Goal: Ask a question: Seek information or help from site administrators or community

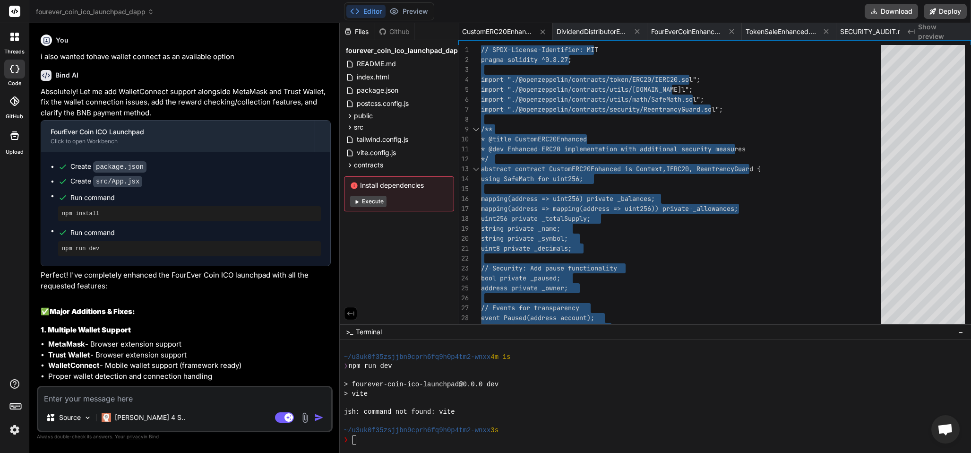
click at [64, 393] on textarea at bounding box center [184, 395] width 293 height 17
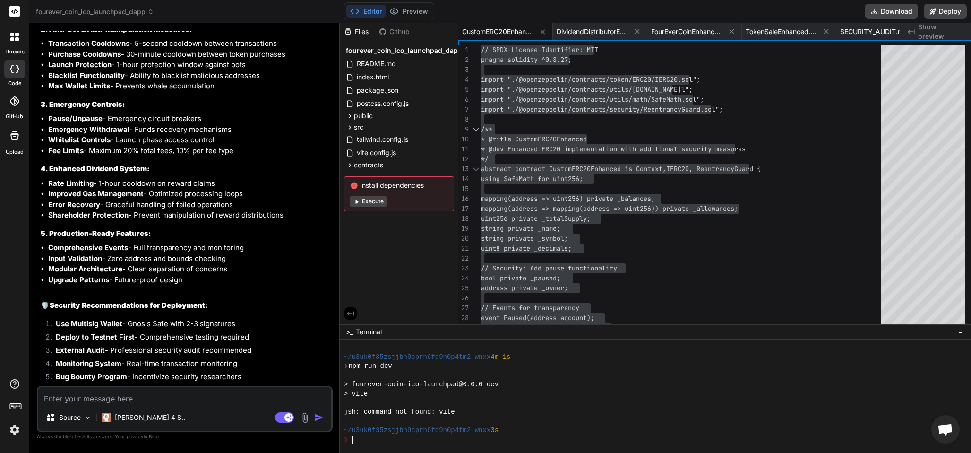
scroll to position [166, 0]
type textarea "g"
type textarea "x"
type textarea "ge"
type textarea "x"
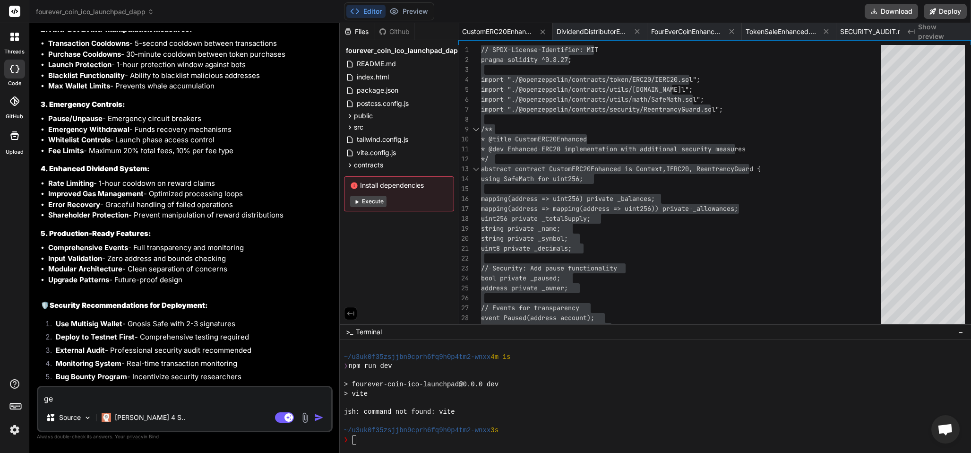
type textarea "get"
type textarea "x"
type textarea "gett"
type textarea "x"
type textarea "getti"
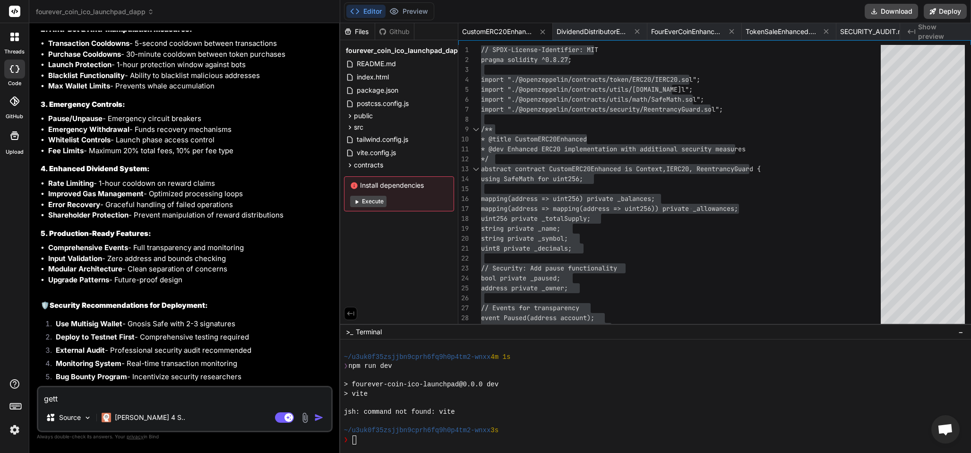
type textarea "x"
type textarea "gettin"
type textarea "x"
type textarea "getting"
type textarea "x"
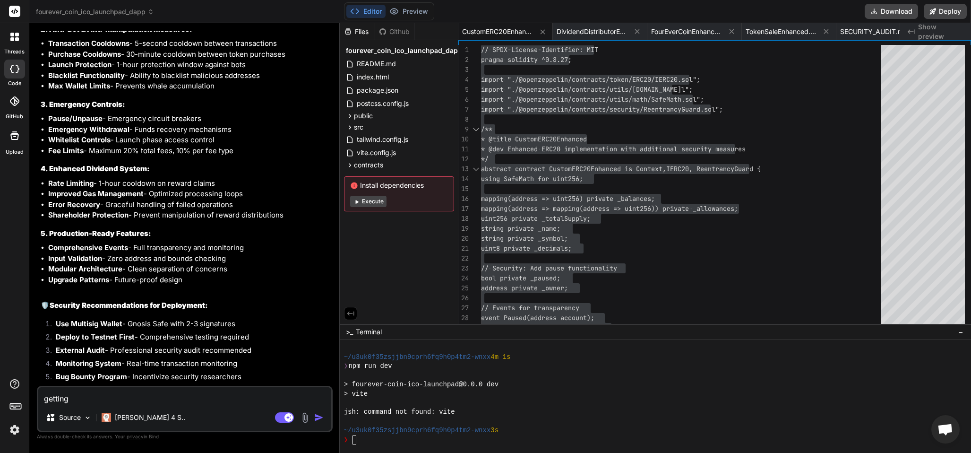
type textarea "getting"
type textarea "x"
type textarea "getting t"
type textarea "x"
type textarea "getting th"
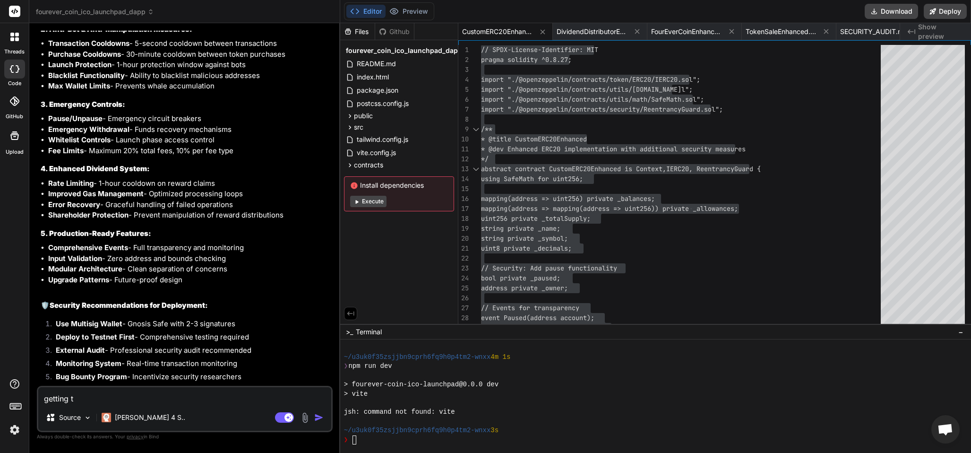
type textarea "x"
type textarea "getting the"
type textarea "x"
type textarea "getting the"
type textarea "x"
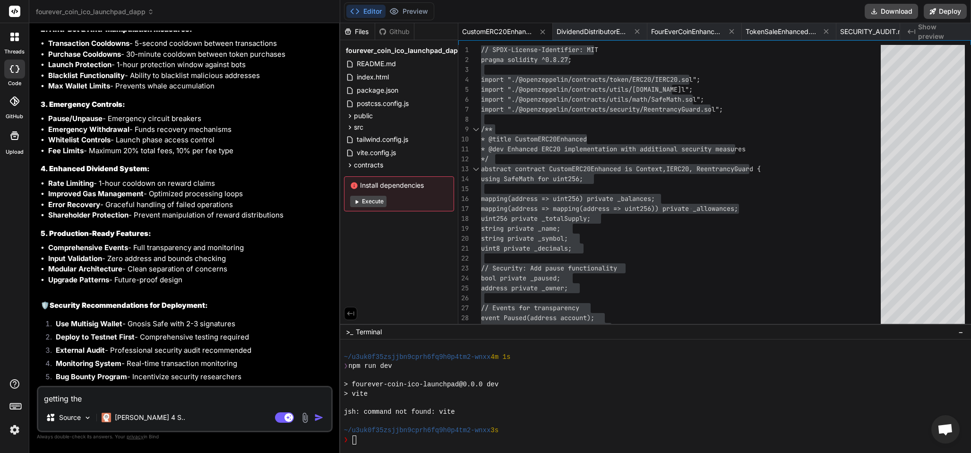
type textarea "getting the f"
type textarea "x"
type textarea "getting the fo"
type textarea "x"
type textarea "getting the fol"
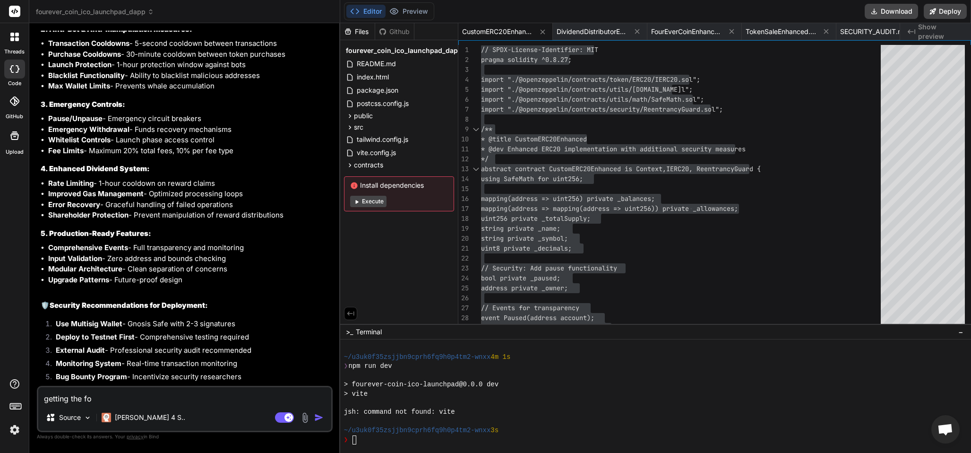
type textarea "x"
type textarea "getting the foll"
type textarea "x"
type textarea "getting the follo"
type textarea "x"
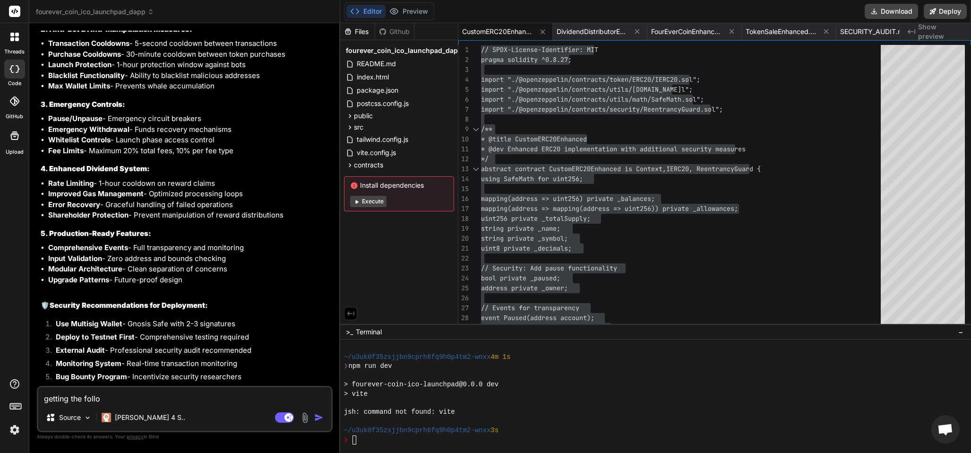
type textarea "getting the follow"
type textarea "x"
type textarea "getting the followi"
type textarea "x"
type textarea "getting the followin"
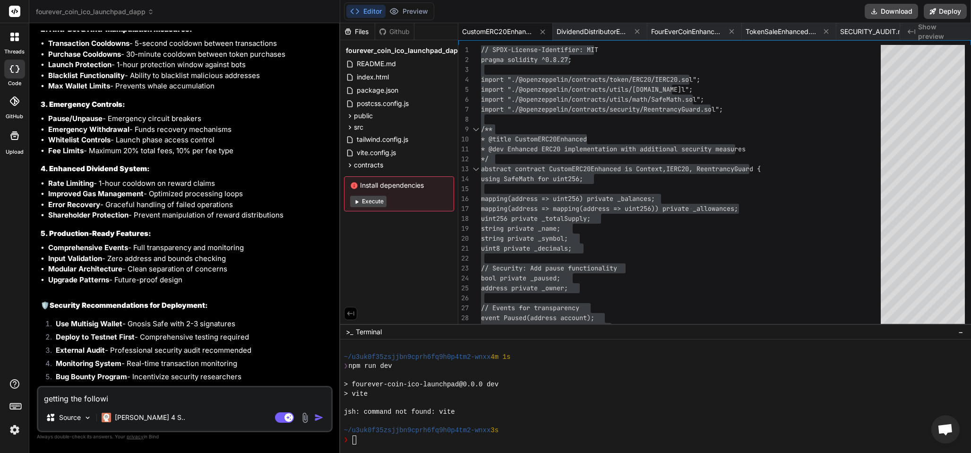
type textarea "x"
type textarea "getting the following"
type textarea "x"
type textarea "getting the following"
type textarea "x"
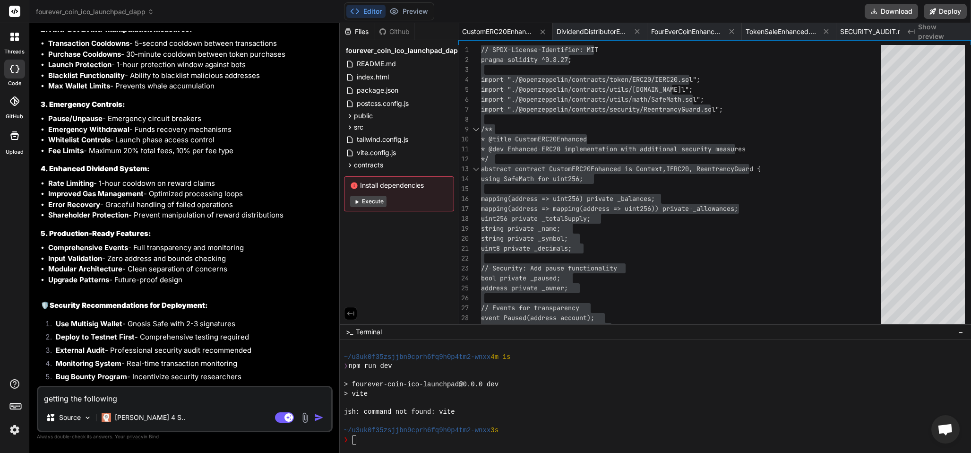
type textarea "getting the following e"
type textarea "x"
type textarea "getting the following er"
type textarea "x"
type textarea "getting the following err"
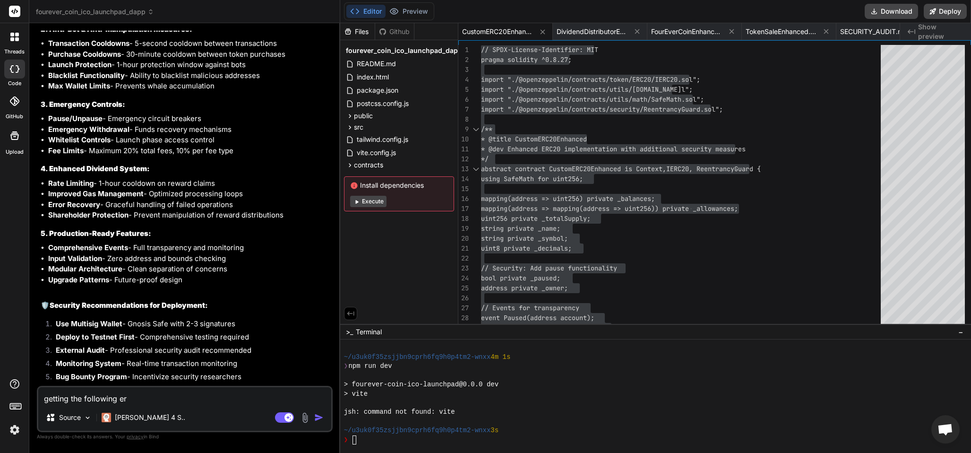
type textarea "x"
type textarea "getting the following erro"
type textarea "x"
type textarea "getting the following error"
type textarea "x"
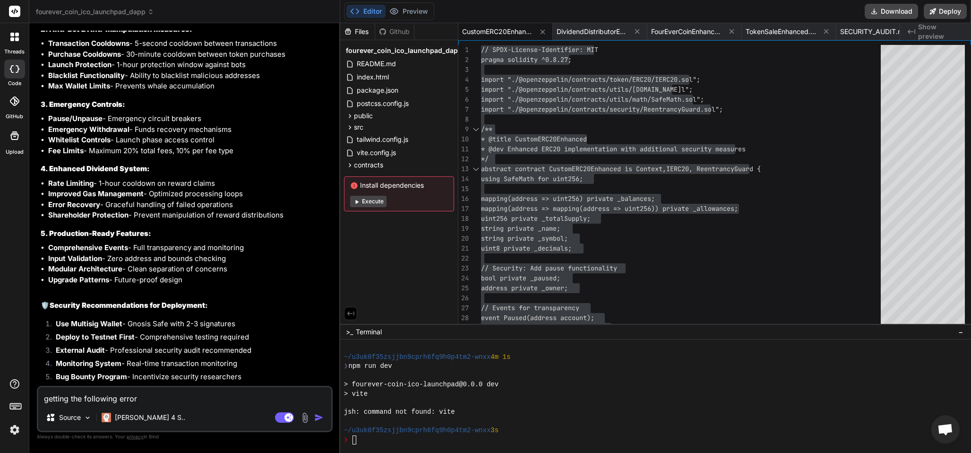
type textarea "getting the following error"
type textarea "x"
type textarea "getting the following error w"
type textarea "x"
type textarea "getting the following error wh"
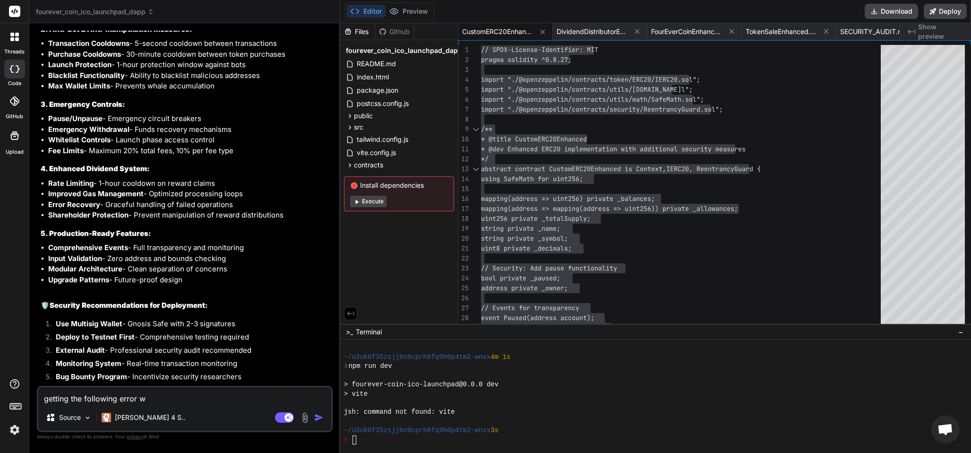
type textarea "x"
type textarea "getting the following error whe"
type textarea "x"
type textarea "getting the following error when"
type textarea "x"
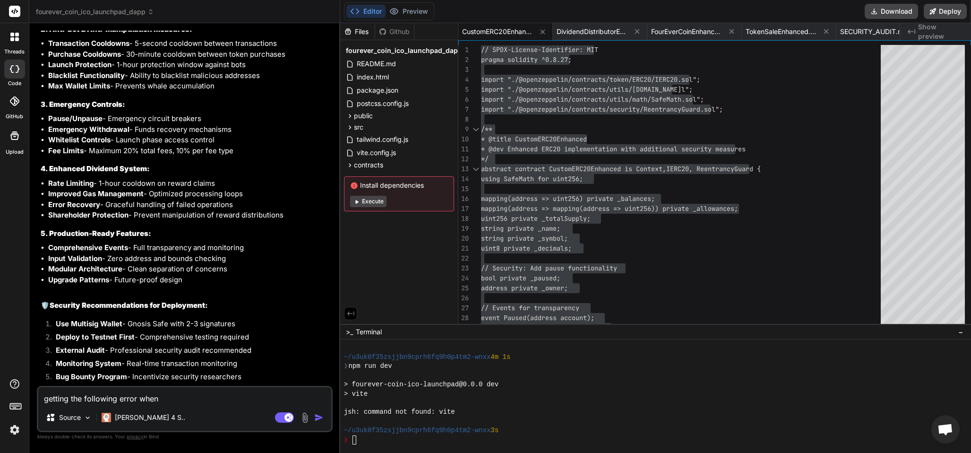
type textarea "getting the following error when"
type textarea "x"
type textarea "getting the following error when c"
type textarea "x"
type textarea "getting the following error when co"
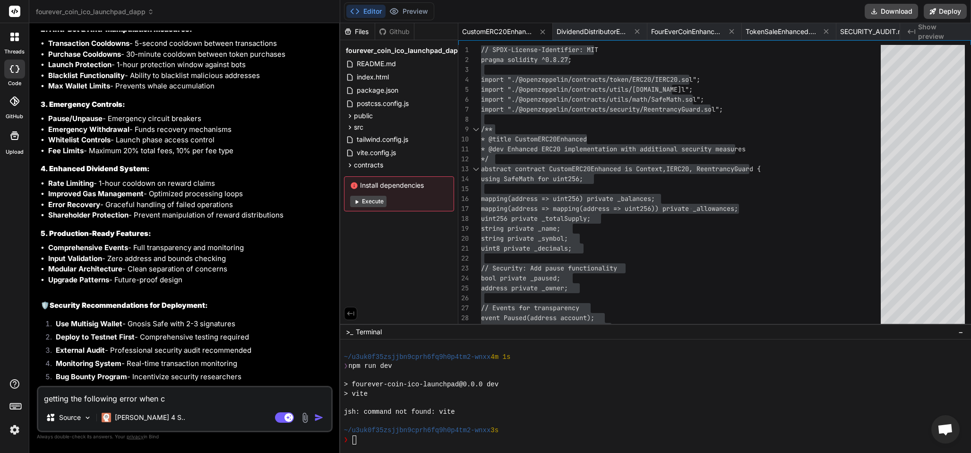
type textarea "x"
type textarea "getting the following error when com"
type textarea "x"
type textarea "getting the following error when comp"
type textarea "x"
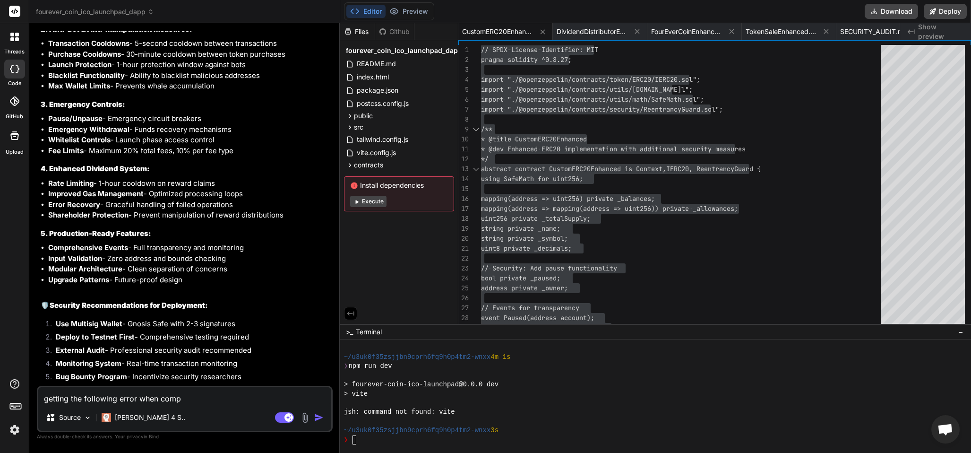
type textarea "getting the following error when compi"
type textarea "x"
type textarea "getting the following error when compil"
type textarea "x"
type textarea "getting the following error when compili"
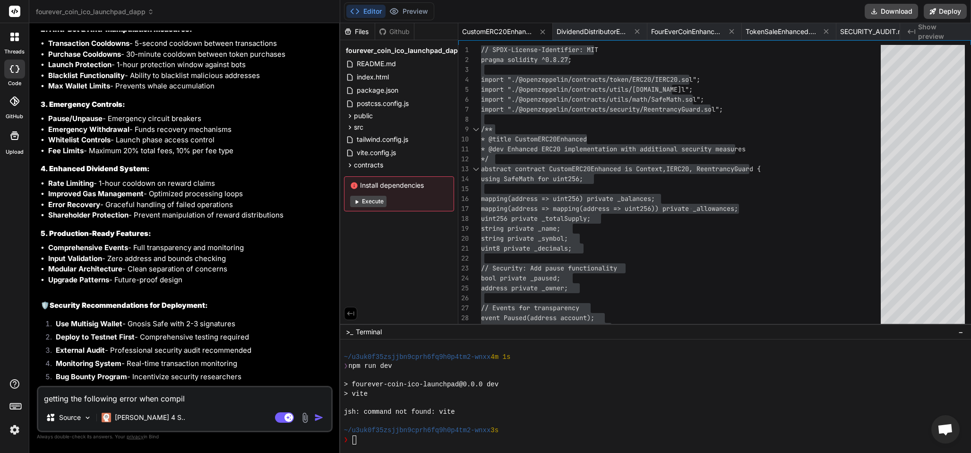
type textarea "x"
type textarea "getting the following error when compilin"
type textarea "x"
type textarea "getting the following error when compiling"
type textarea "x"
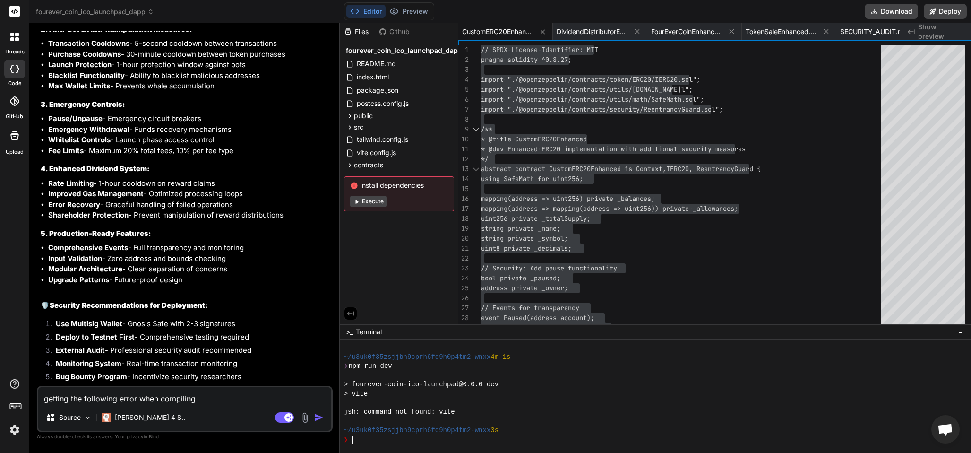
type textarea "getting the following error when compiling"
type textarea "x"
type textarea "getting the following error when compiling t"
type textarea "x"
type textarea "getting the following error when compiling th"
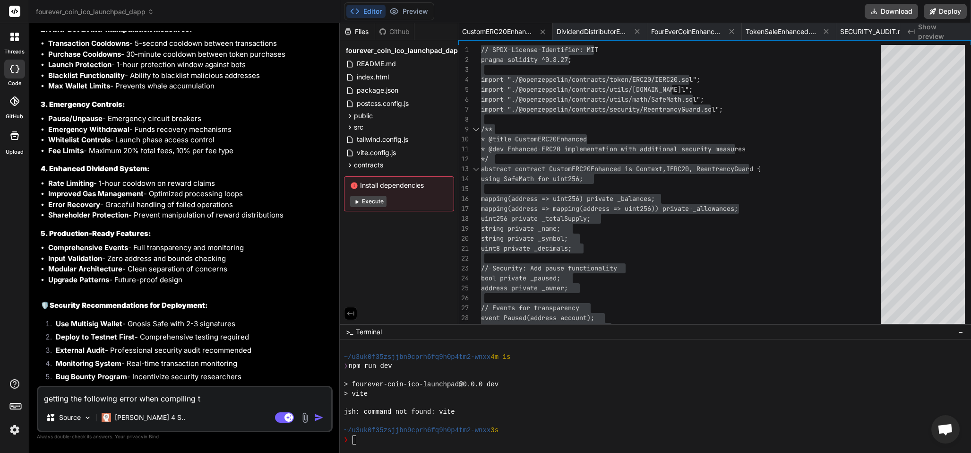
type textarea "x"
type textarea "getting the following error when compiling the"
type textarea "x"
type textarea "getting the following error when compiling the"
type textarea "x"
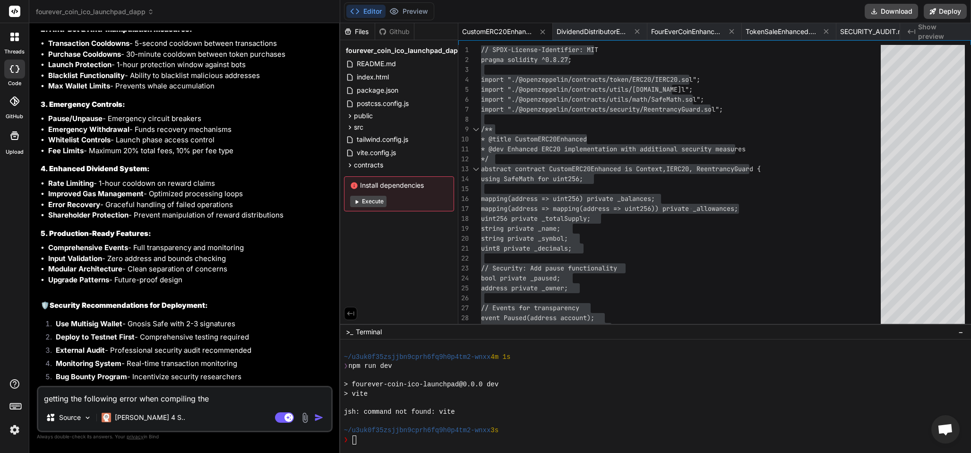
type textarea "getting the following error when compiling the f"
type textarea "x"
type textarea "getting the following error when compiling the fo"
type textarea "x"
type textarea "getting the following error when compiling the fol"
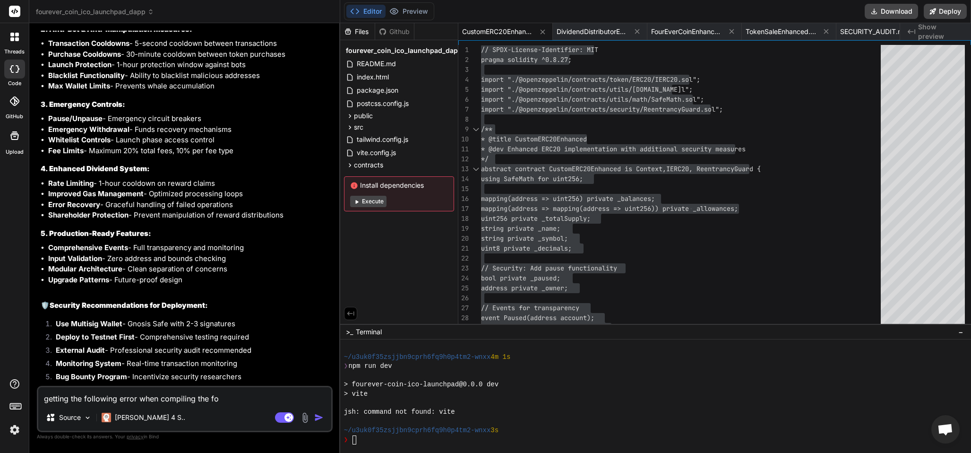
type textarea "x"
type textarea "getting the following error when compiling the foll"
type textarea "x"
type textarea "getting the following error when compiling the follo"
type textarea "x"
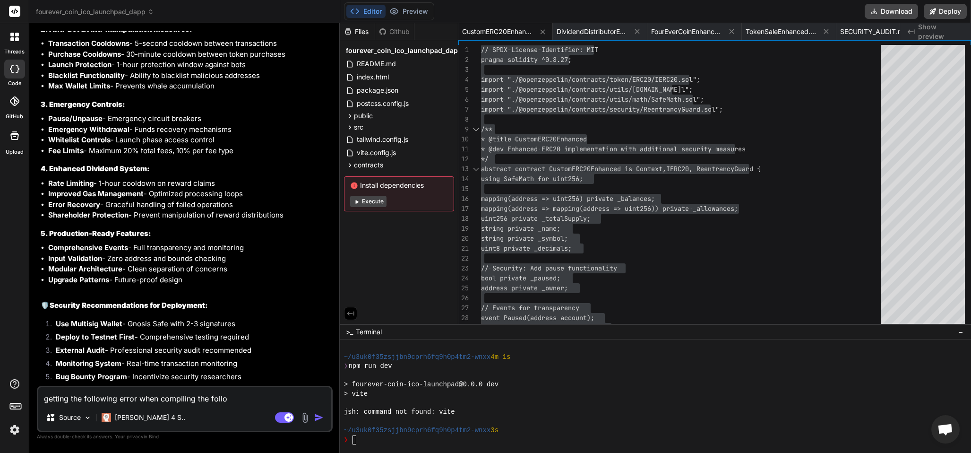
type textarea "getting the following error when compiling the follow"
type textarea "x"
type textarea "getting the following error when compiling the followi"
type textarea "x"
type textarea "getting the following error when compiling the followin"
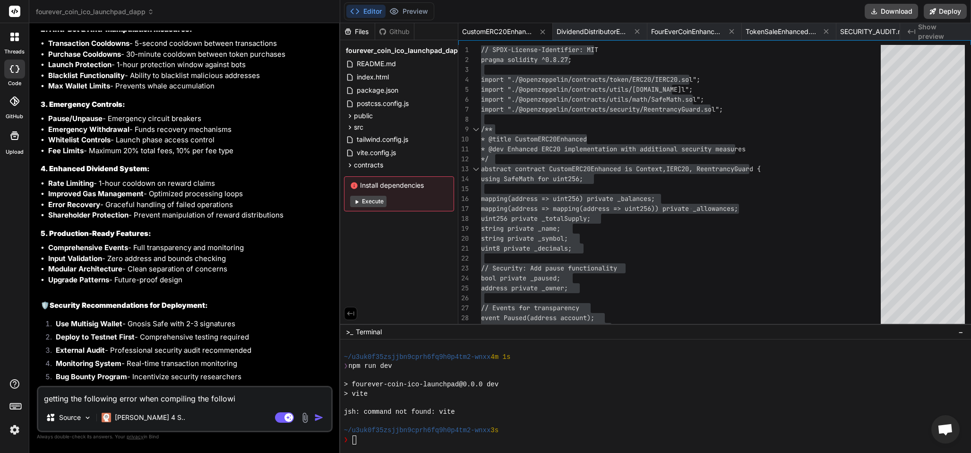
type textarea "x"
type textarea "getting the following error when compiling the following"
type textarea "x"
type textarea "getting the following error when compiling the following"
type textarea "x"
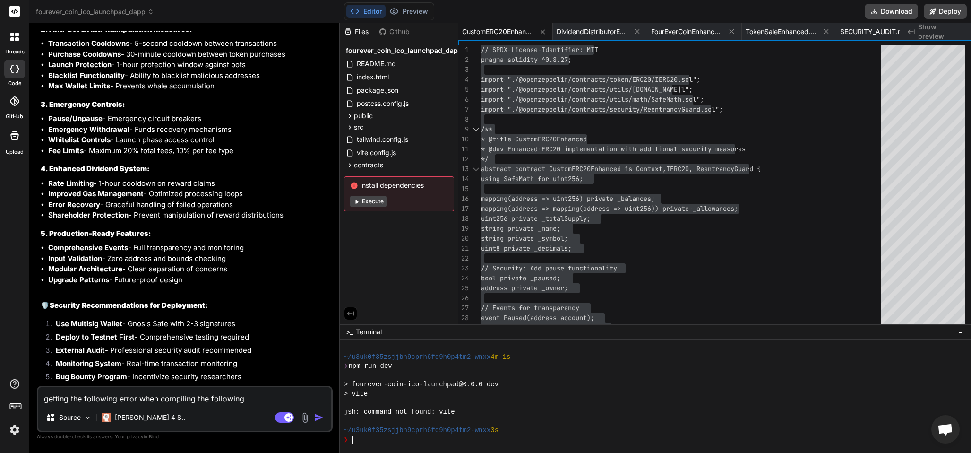
type textarea "getting the following error when compiling the following c"
type textarea "x"
type textarea "getting the following error when compiling the following"
type textarea "x"
type textarea "getting the following error when compiling the following F"
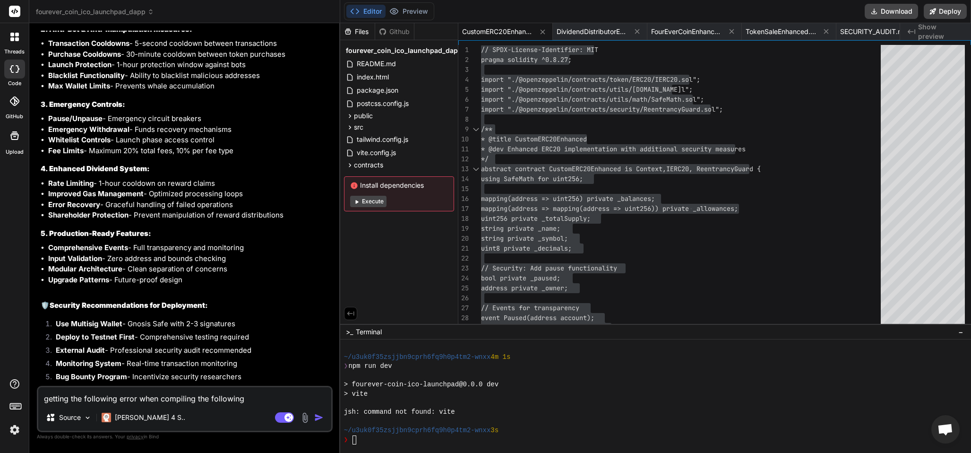
type textarea "x"
type textarea "getting the following error when compiling the following Fo"
type textarea "x"
type textarea "getting the following error when compiling the following Fou"
type textarea "x"
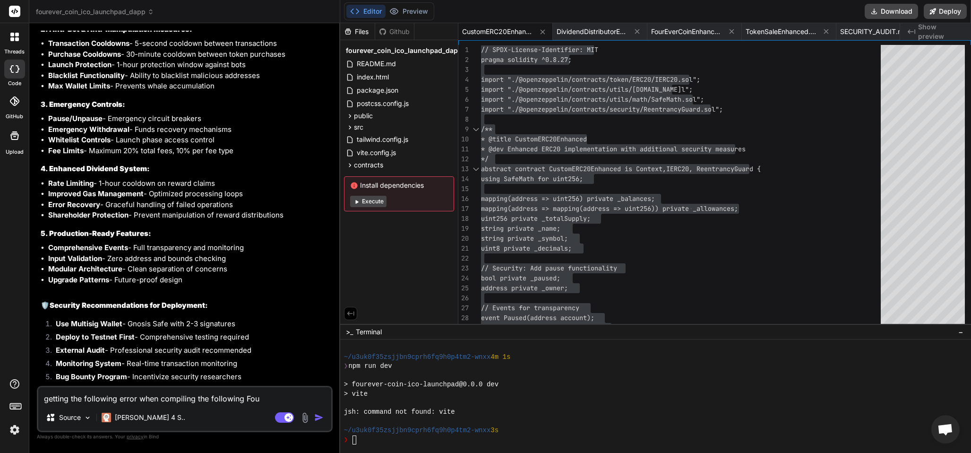
type textarea "getting the following error when compiling the following Four"
type textarea "x"
type textarea "getting the following error when compiling the following FourE"
type textarea "x"
type textarea "getting the following error when compiling the following FourEv"
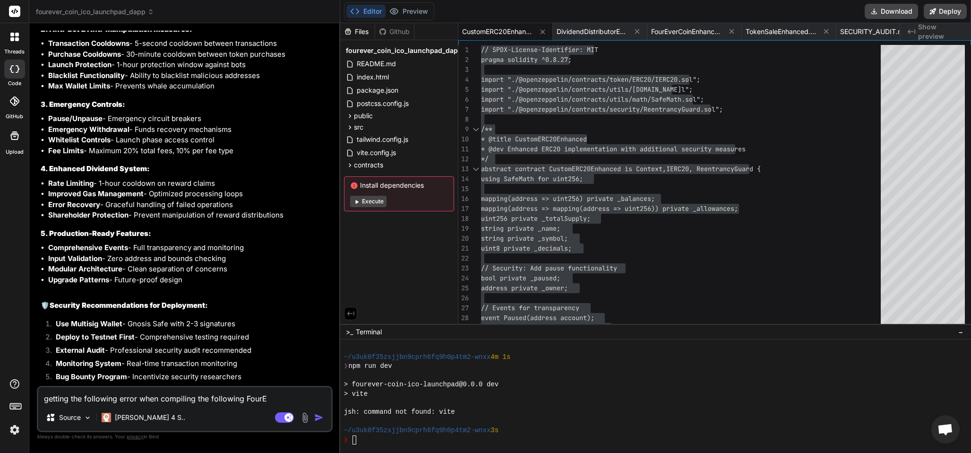
type textarea "x"
type textarea "getting the following error when compiling the following FourEve"
type textarea "x"
type textarea "getting the following error when compiling the following FourEver"
type textarea "x"
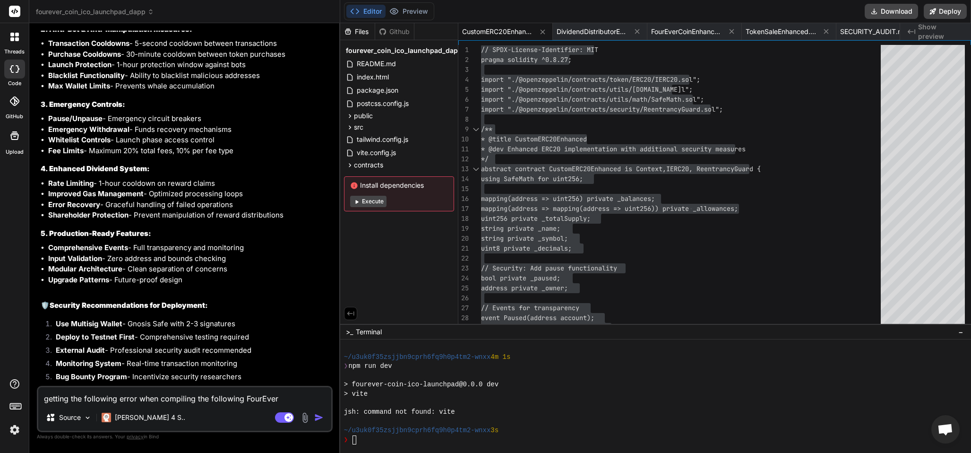
type textarea "getting the following error when compiling the following FourEverC"
type textarea "x"
type textarea "getting the following error when compiling the following FourEverCo"
type textarea "x"
type textarea "getting the following error when compiling the following FourEverCoi"
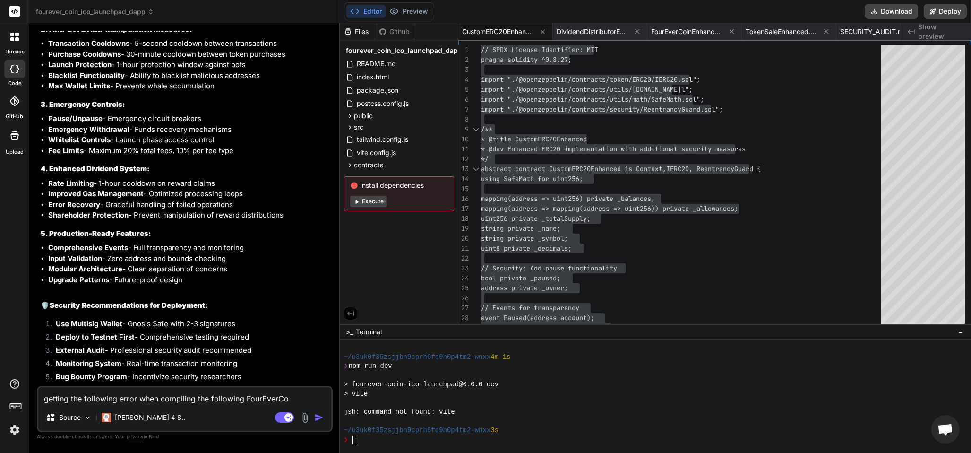
type textarea "x"
type textarea "getting the following error when compiling the following FourEverCoin"
type textarea "x"
type textarea "getting the following error when compiling the following FourEverCoinE"
type textarea "x"
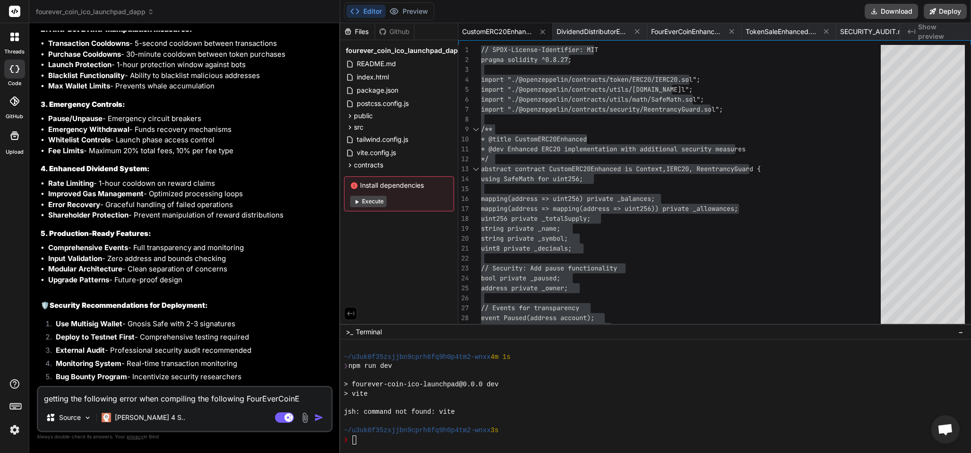
type textarea "getting the following error when compiling the following FourEverCoinEn"
type textarea "x"
type textarea "getting the following error when compiling the following FourEverCoinEnh"
type textarea "x"
type textarea "getting the following error when compiling the following FourEverCoinEnha"
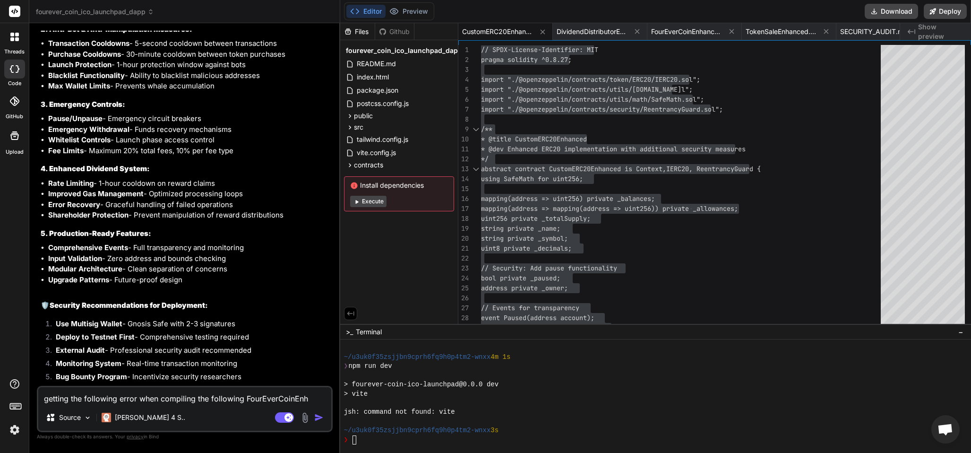
type textarea "x"
type textarea "getting the following error when compiling the following FourEverCoinEnhan"
type textarea "x"
type textarea "getting the following error when compiling the following FourEverCoinEnhanc"
type textarea "x"
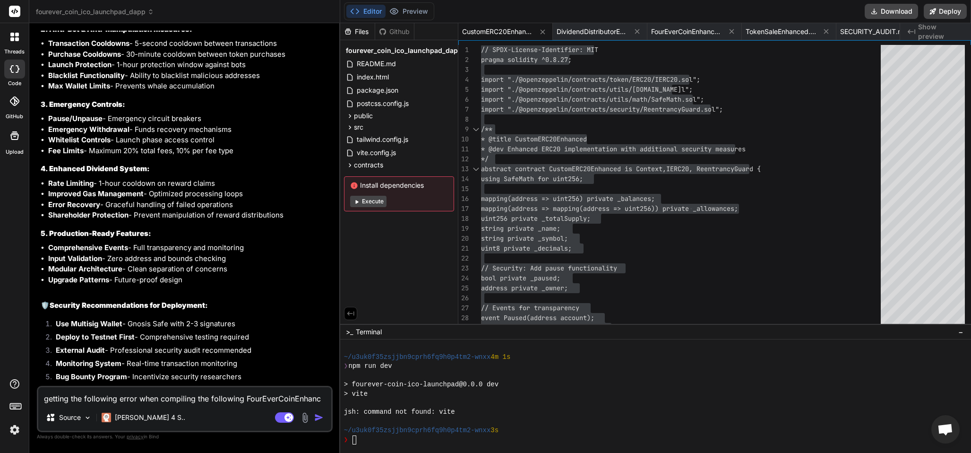
type textarea "getting the following error when compiling the following FourEverCoinEnhance"
type textarea "x"
type textarea "getting the following error when compiling the following FourEverCoinEnhanced"
type textarea "x"
type textarea "getting the following error when compiling the following FourEverCoinEnhanced."
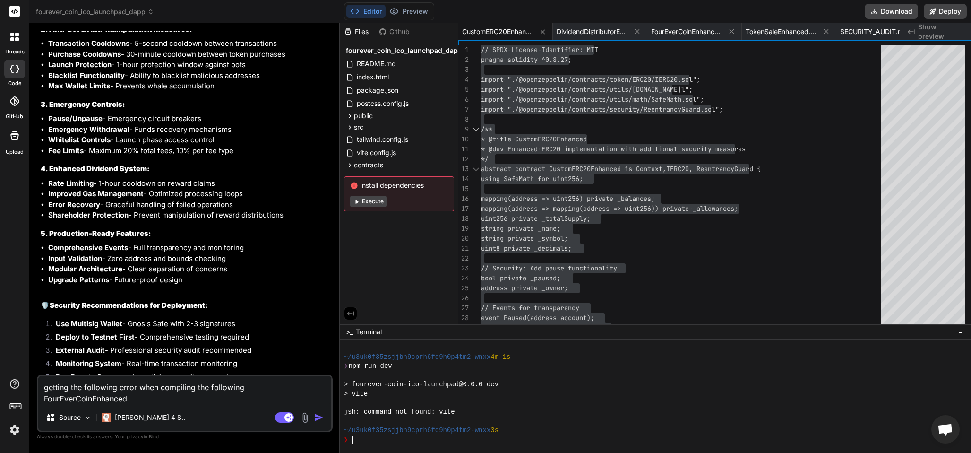
type textarea "x"
type textarea "getting the following error when compiling the following FourEverCoinEnhanced.s"
type textarea "x"
type textarea "getting the following error when compiling the following [DOMAIN_NAME]"
type textarea "x"
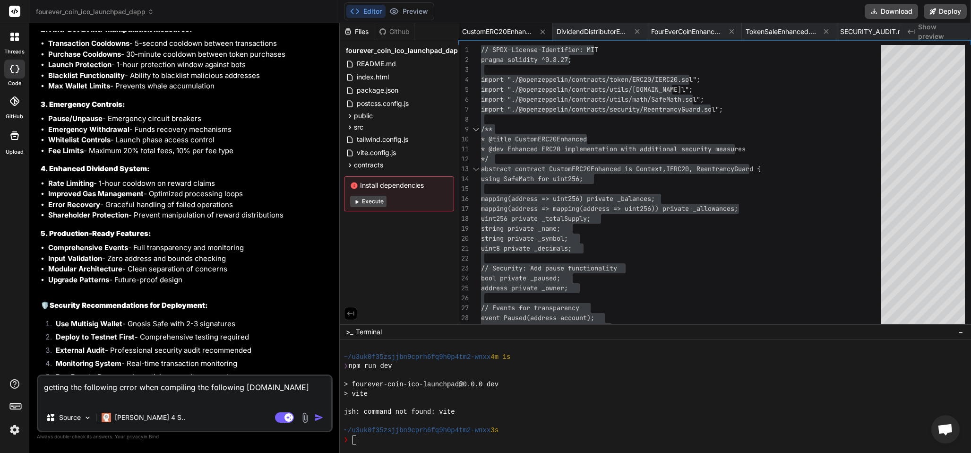
type textarea "getting the following error when compiling the following FourEverCoinEnhanced.s…"
type textarea "x"
type textarea "getting the following error when compiling the following FourEverCoinEnhanced.s…"
type textarea "x"
type textarea "getting the following error when compiling the following FourEverCoinEnhanced.s…"
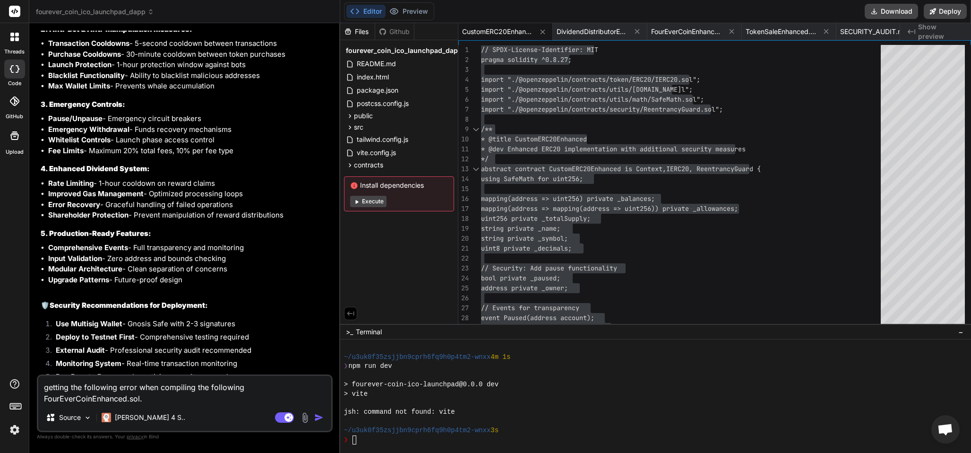
type textarea "x"
type textarea "getting the following error when compiling the following FourEverCoinEnhanced.s…"
type textarea "x"
type textarea "getting the following error when compiling the following FourEverCoinEnhanced.s…"
type textarea "x"
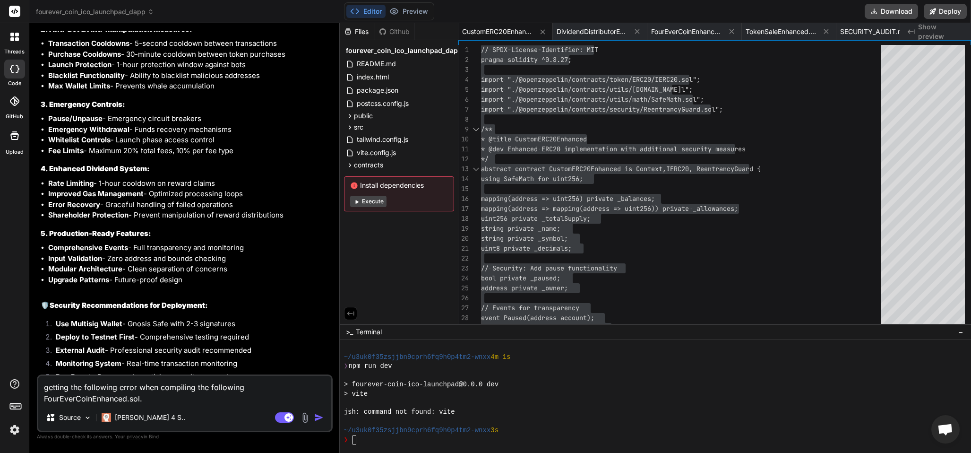
type textarea "getting the following error when compiling the following FourEverCoinEnhanced.s…"
type textarea "x"
type textarea "getting the following error when compiling the following FourEverCoinEnhanced.s…"
type textarea "x"
type textarea "getting the following error when compiling the following FourEverCoinEnhanced.s…"
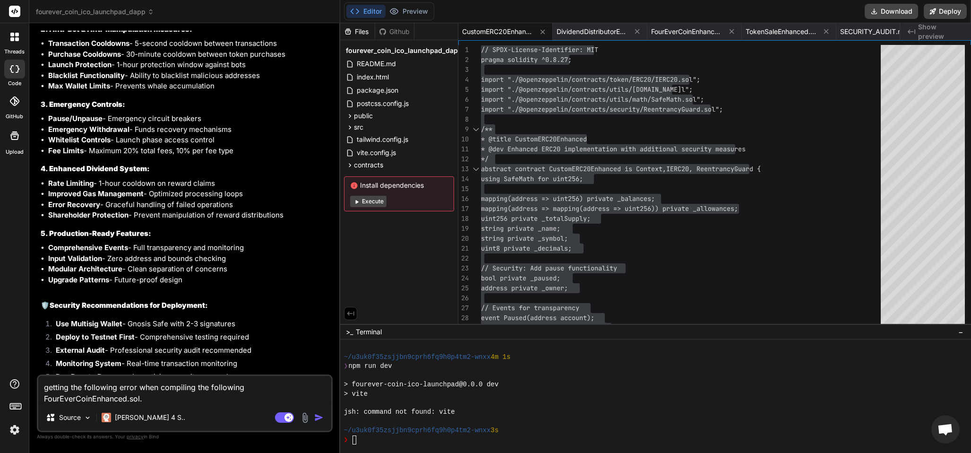
type textarea "x"
type textarea "getting the following error when compiling the following FourEverCoinEnhanced.s…"
type textarea "x"
type textarea "getting the following error when compiling the following FourEverCoinEnhanced.s…"
type textarea "x"
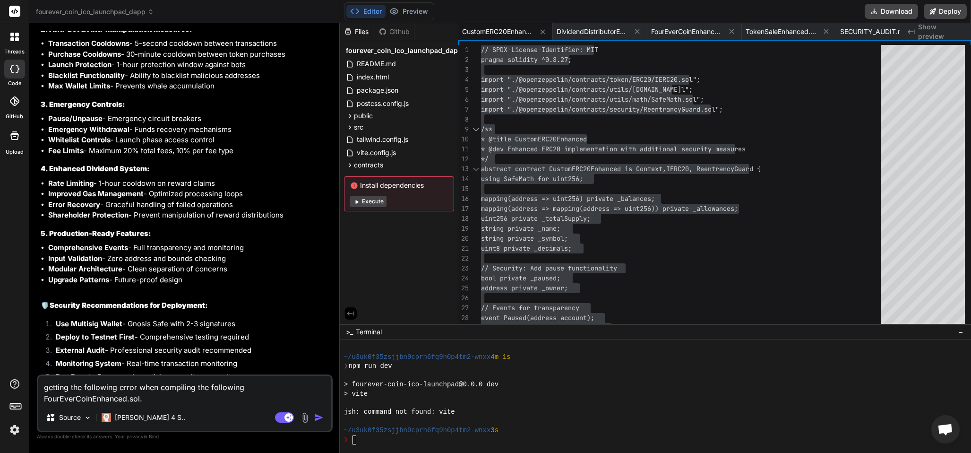
type textarea "getting the following error when compiling the following FourEverCoinEnhanced.s…"
type textarea "x"
type textarea "getting the following error when compiling the following FourEverCoinEnhanced.s…"
type textarea "x"
type textarea "getting the following error when compiling the following FourEverCoinEnhanced.s…"
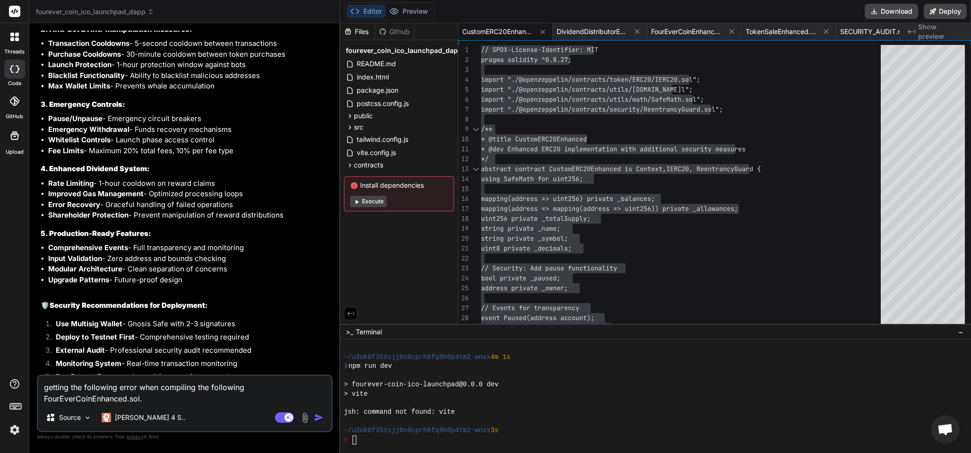
type textarea "x"
type textarea "getting the following error when compiling the following FourEverCoinEnhanced.s…"
type textarea "x"
type textarea "getting the following error when compiling the following FourEverCoinEnhanced.s…"
type textarea "x"
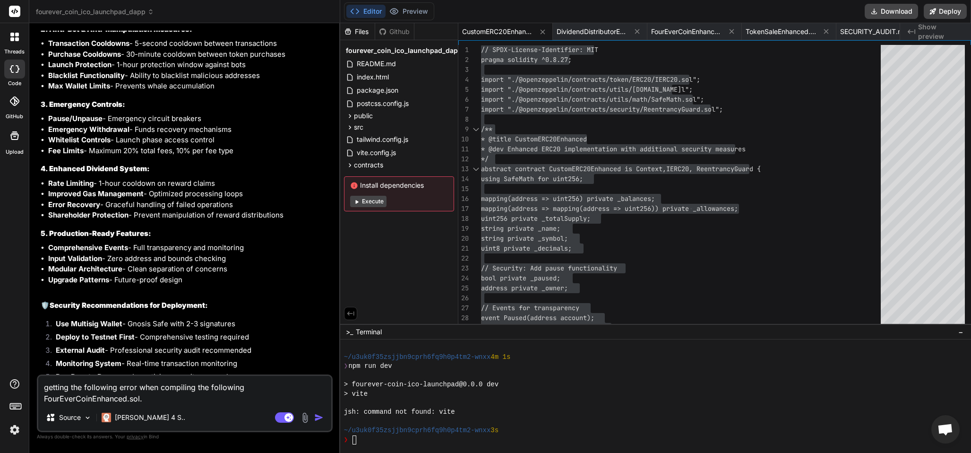
type textarea "getting the following error when compiling the following FourEverCoinEnhanced.s…"
type textarea "x"
type textarea "getting the following error when compiling the following FourEverCoinEnhanced.s…"
type textarea "x"
type textarea "getting the following error when compiling the following FourEverCoinEnhanced.s…"
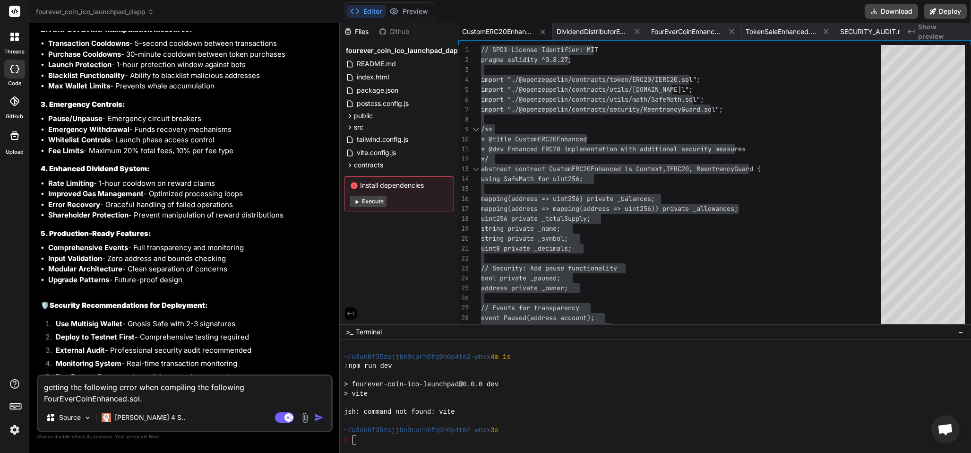
type textarea "x"
paste textarea "unpaused();"
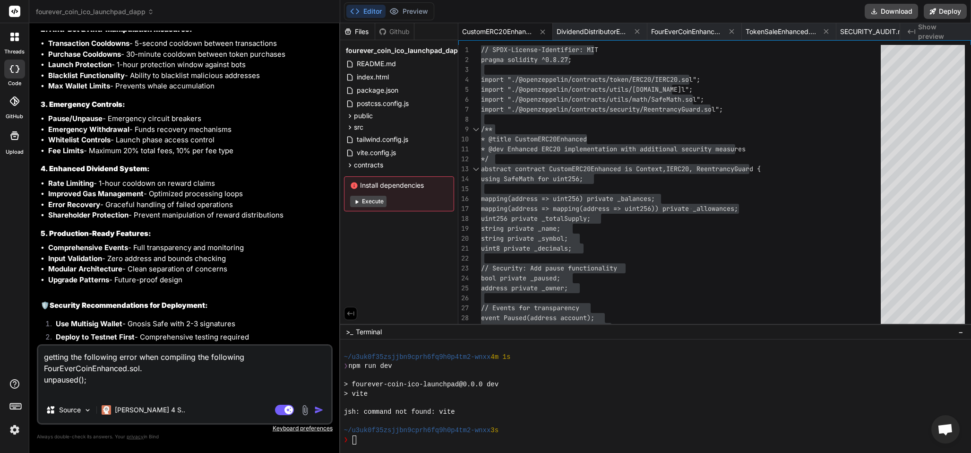
paste textarea "// SPDX-License-Identifier: MIT pragma solidity ^0.8.27; import "./@pancakeswap…"
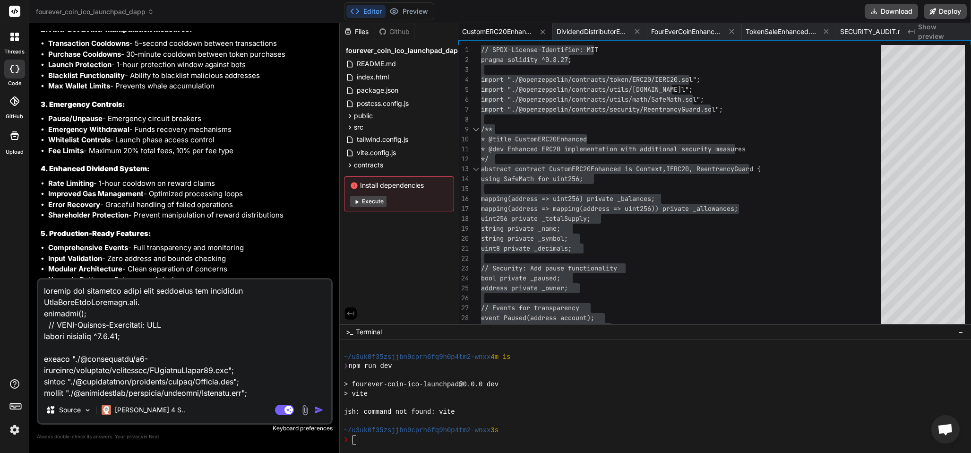
scroll to position [4913, 0]
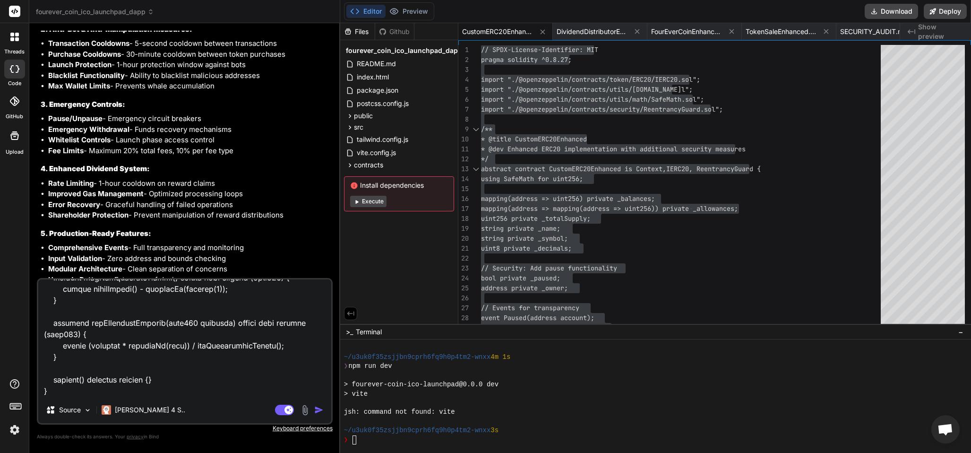
click at [321, 410] on img "button" at bounding box center [318, 409] width 9 height 9
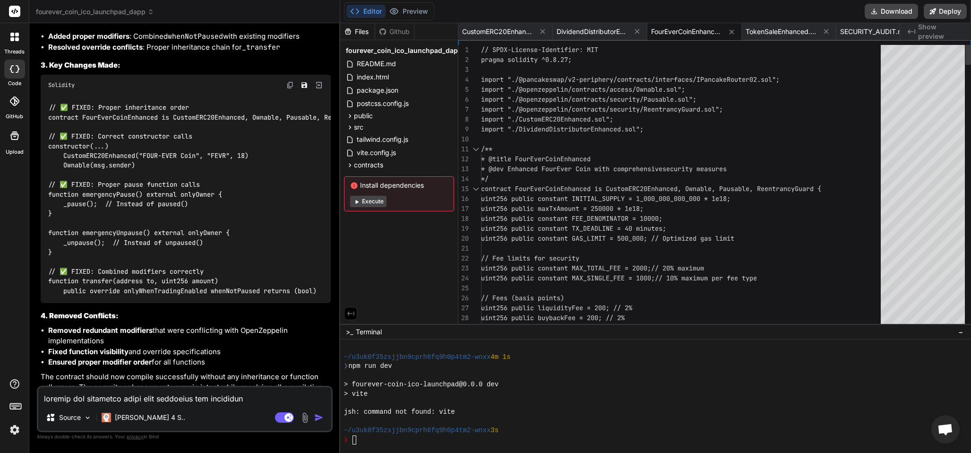
scroll to position [0, 0]
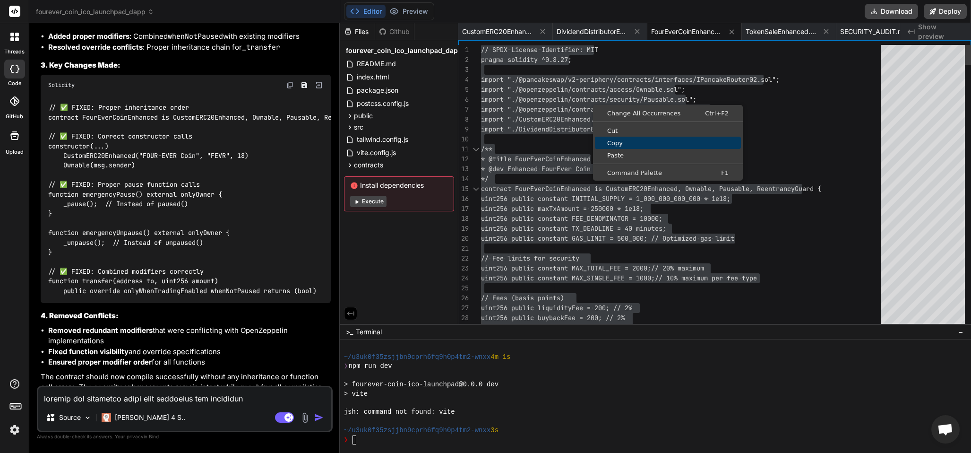
click at [617, 142] on span "Copy" at bounding box center [668, 143] width 146 height 6
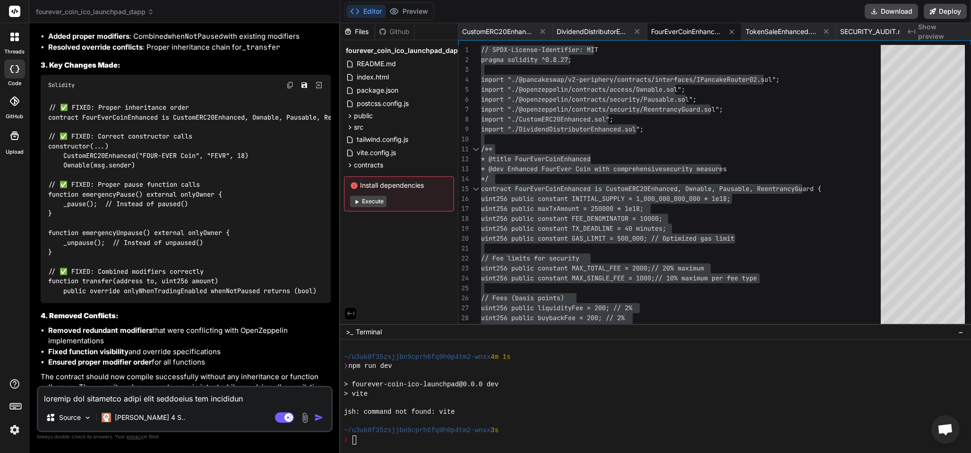
click at [55, 394] on textarea at bounding box center [184, 395] width 293 height 17
paste textarea "TypeError: Linearization of inheritance graph impossible --> Four-Ever-Coin/.de…"
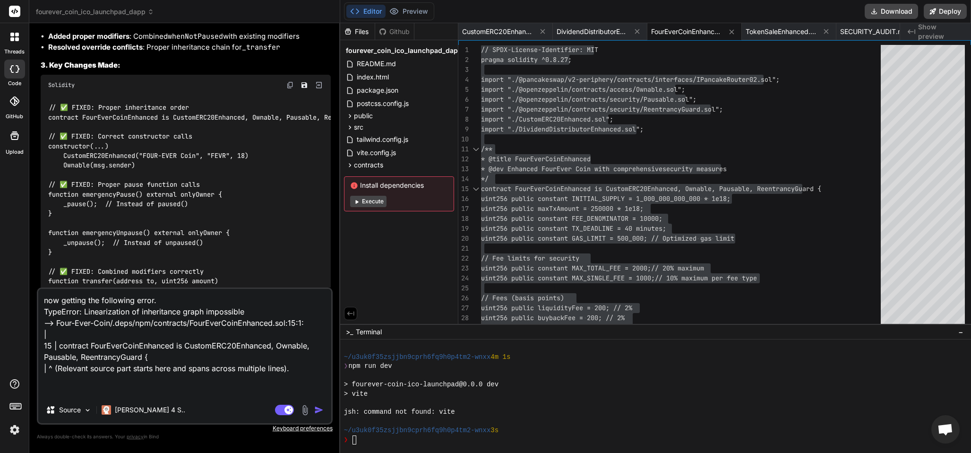
click at [318, 409] on img "button" at bounding box center [318, 409] width 9 height 9
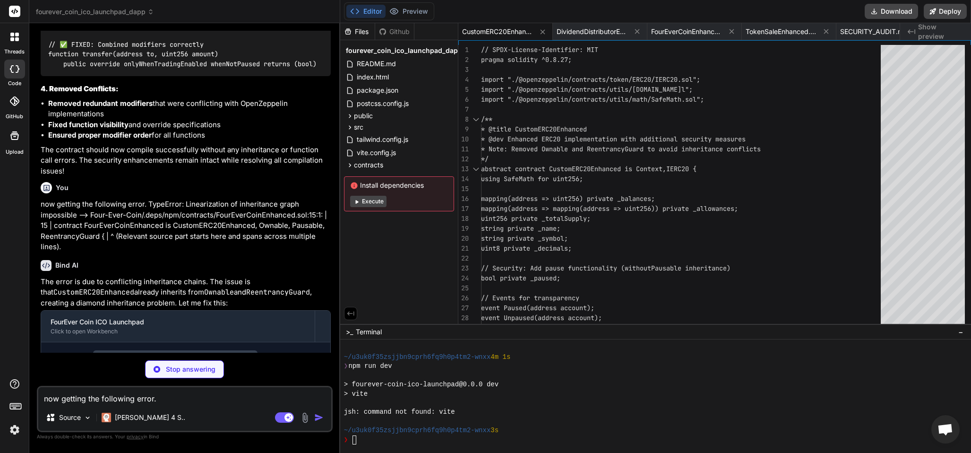
scroll to position [8569, 0]
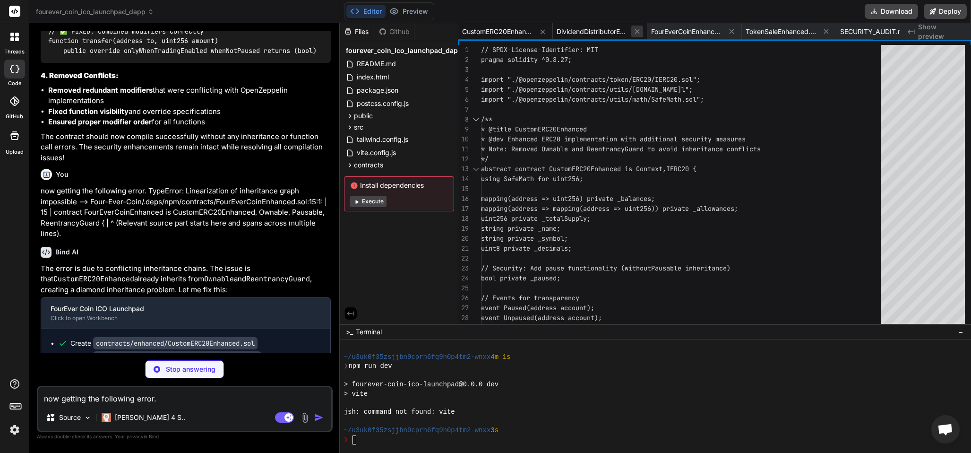
click at [639, 27] on icon at bounding box center [637, 31] width 8 height 8
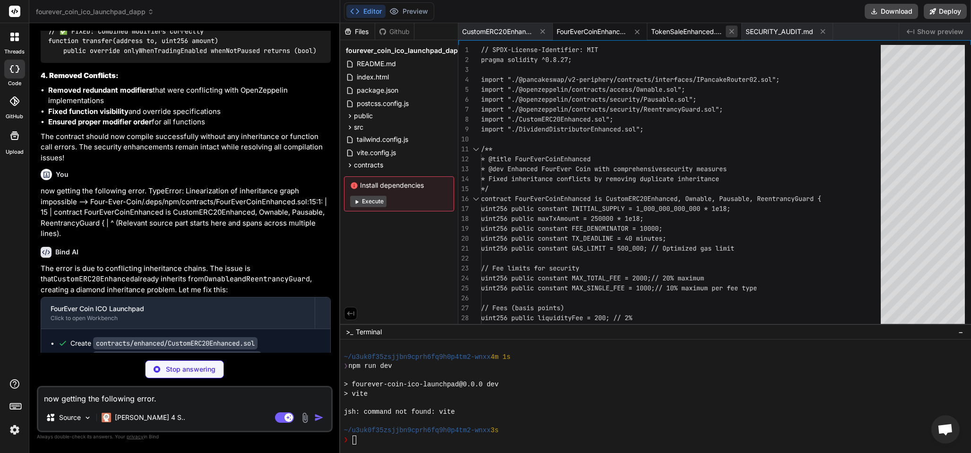
click at [732, 29] on icon at bounding box center [732, 31] width 8 height 8
click at [729, 27] on icon at bounding box center [729, 31] width 8 height 8
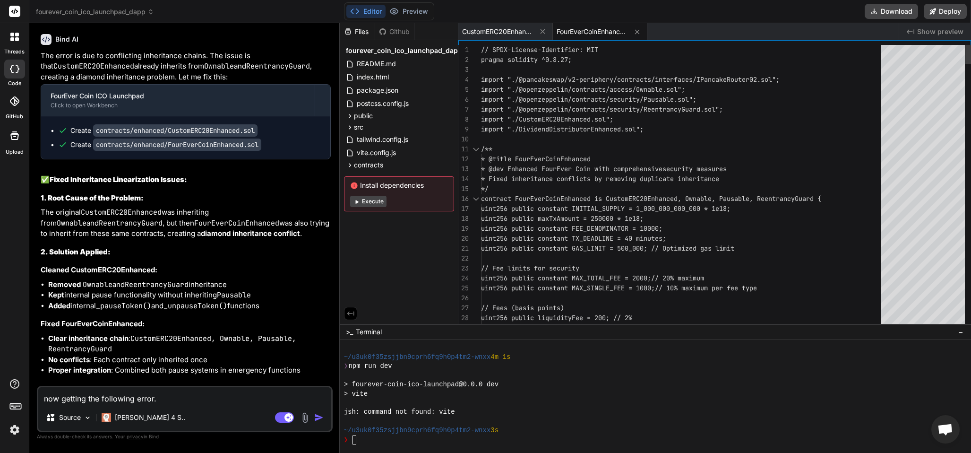
scroll to position [0, 0]
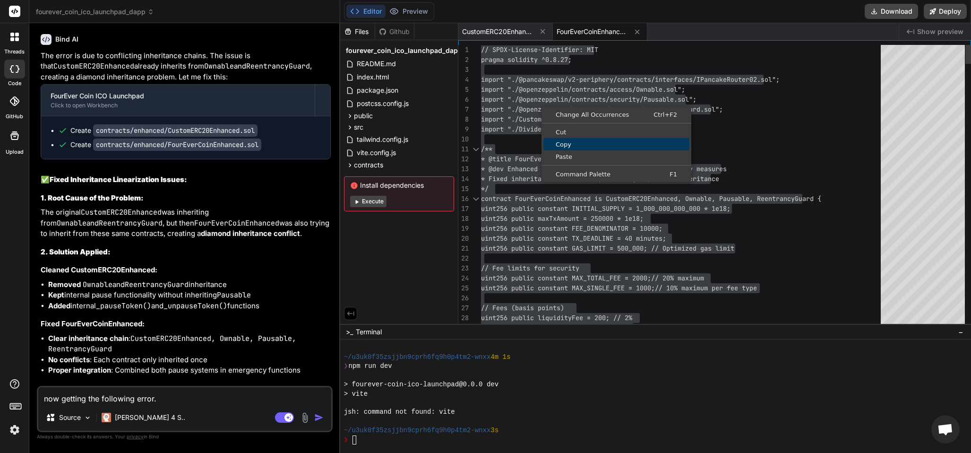
click at [573, 142] on span "Copy" at bounding box center [617, 144] width 146 height 6
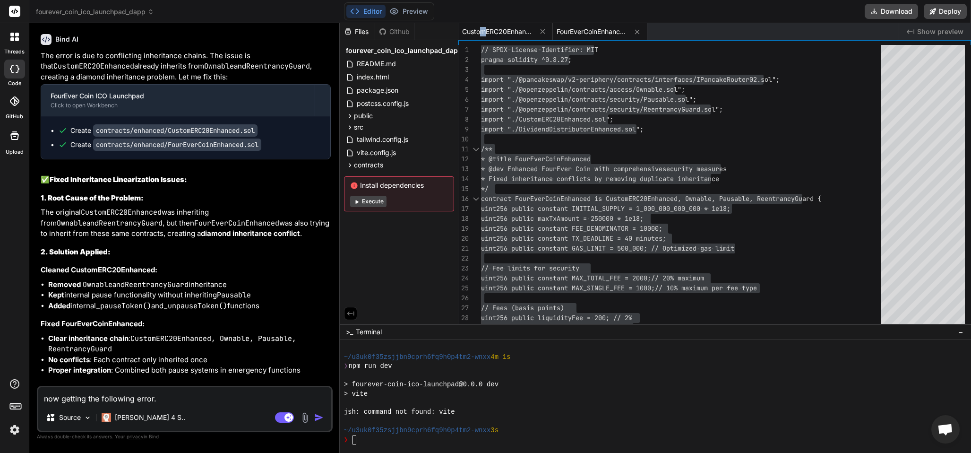
click at [484, 34] on span "CustomERC20Enhanced.sol" at bounding box center [497, 31] width 71 height 9
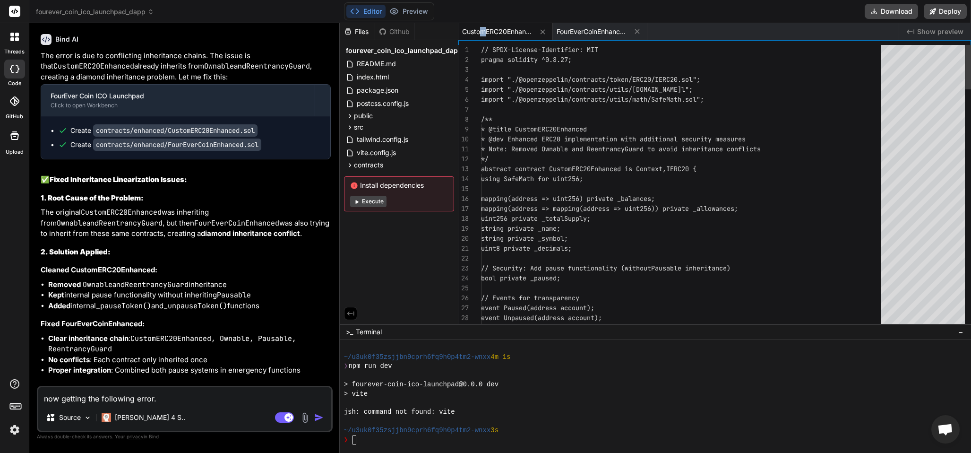
scroll to position [9, 0]
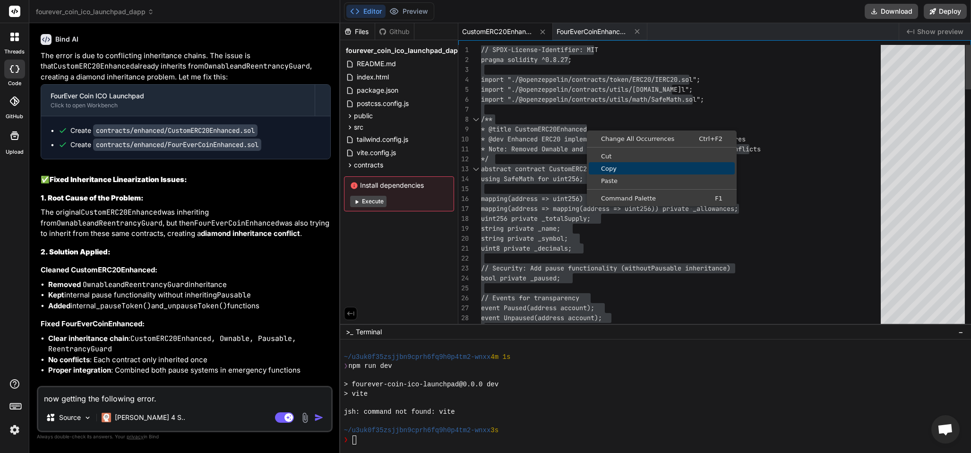
click at [615, 169] on span "Copy" at bounding box center [662, 168] width 146 height 6
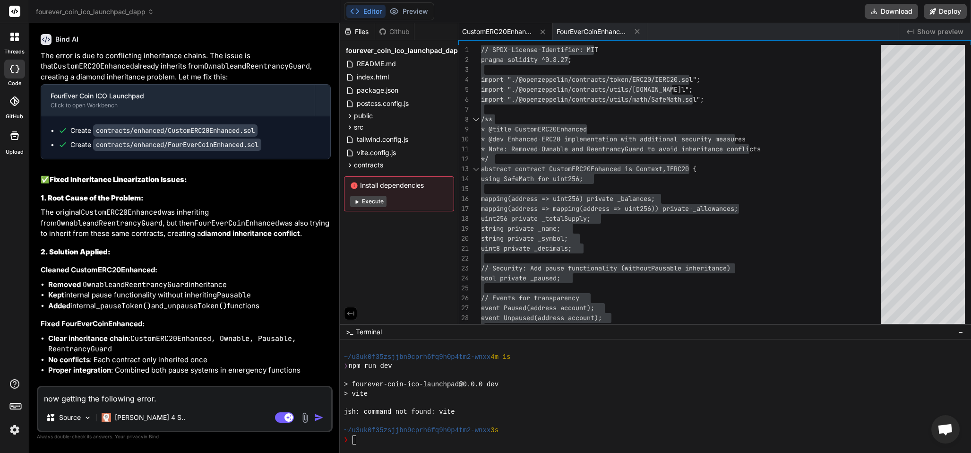
click at [58, 395] on textarea "now getting the following error. TypeError: Linearization of inheritance graph …" at bounding box center [184, 395] width 293 height 17
paste textarea "DeclarationError: Event with same name and parameter types defined twice. --> F…"
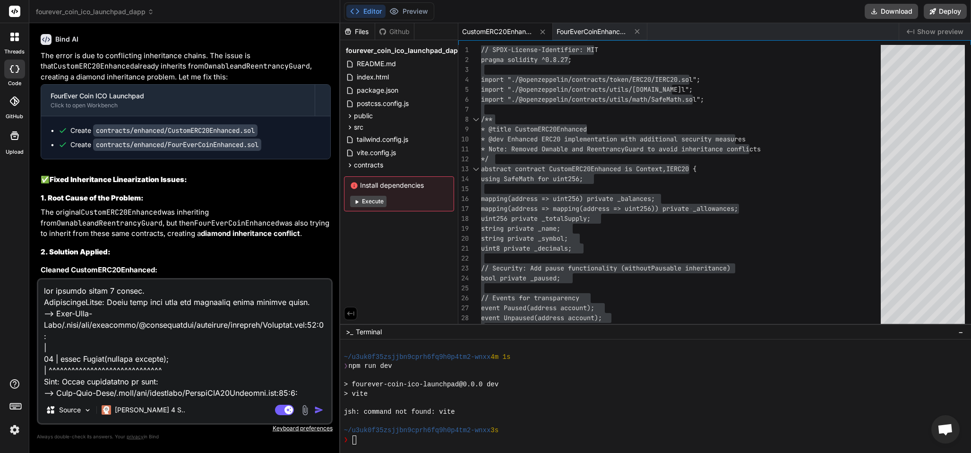
scroll to position [432, 0]
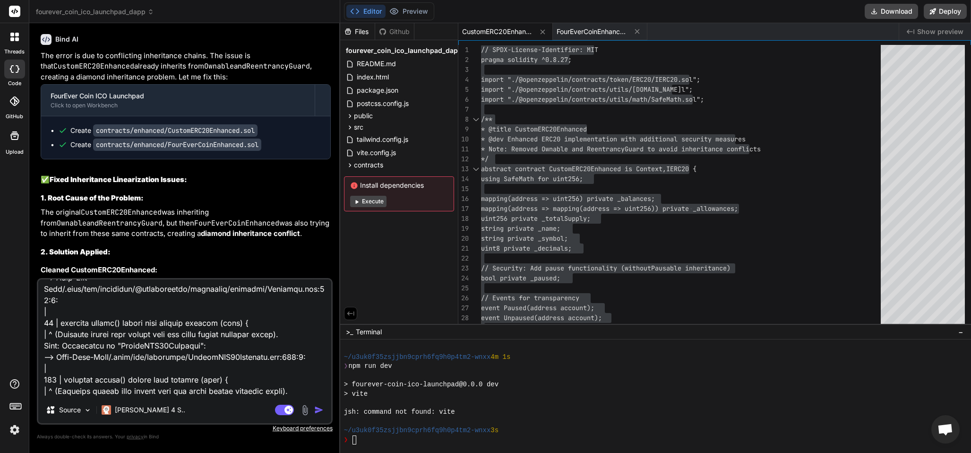
click at [319, 409] on img "button" at bounding box center [318, 409] width 9 height 9
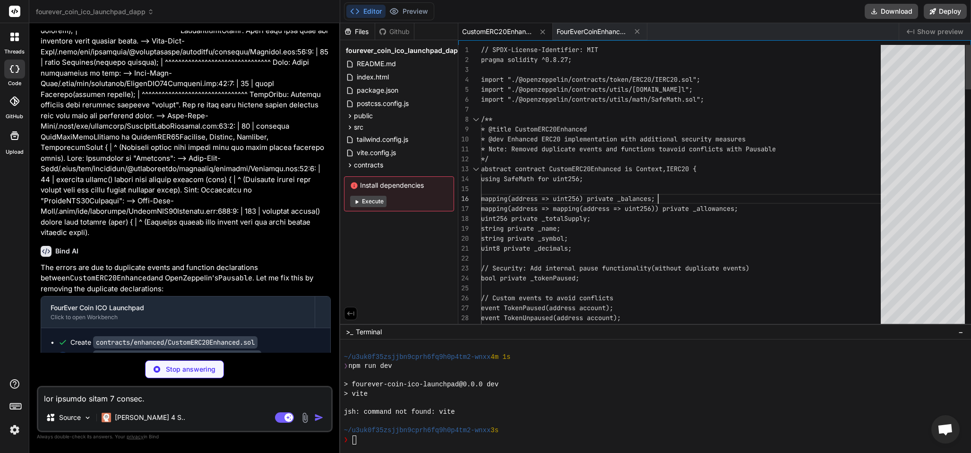
scroll to position [9, 0]
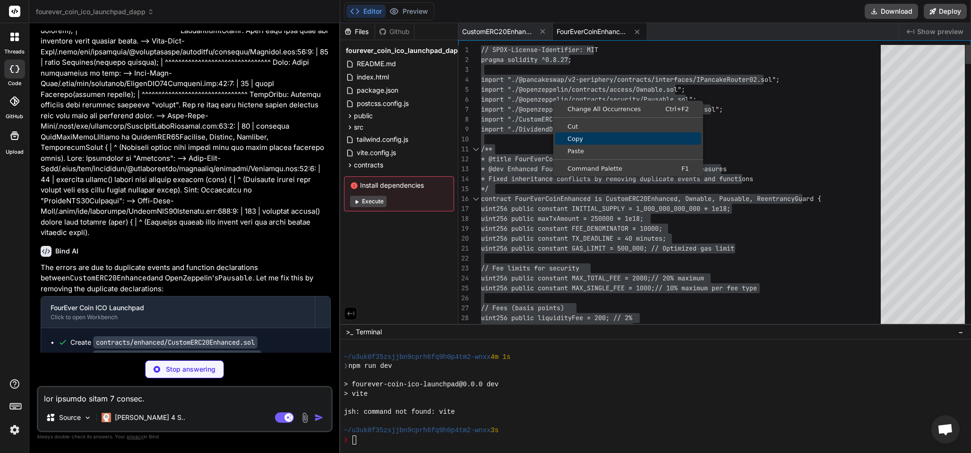
click at [587, 141] on link "Copy" at bounding box center [628, 138] width 146 height 12
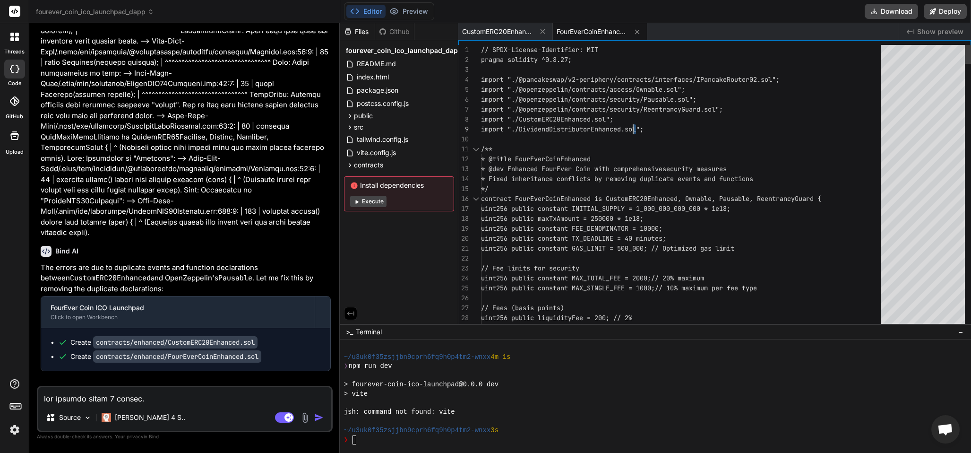
click at [500, 28] on span "CustomERC20Enhanced.sol" at bounding box center [497, 31] width 71 height 9
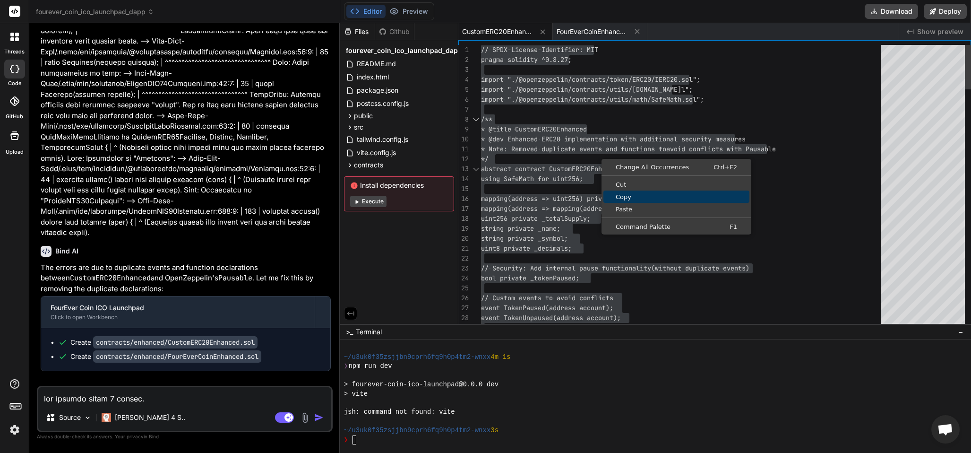
click at [632, 195] on span "Copy" at bounding box center [677, 197] width 146 height 6
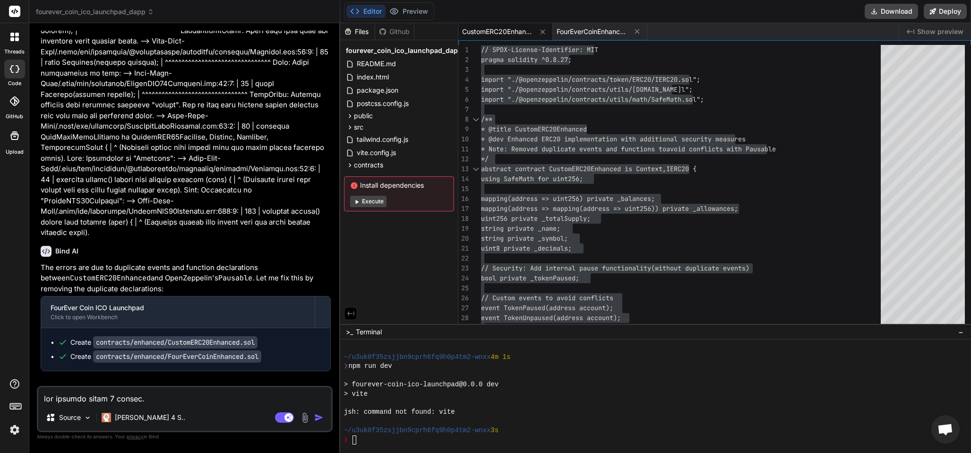
click at [51, 399] on textarea at bounding box center [184, 395] width 293 height 17
click at [209, 398] on textarea "getting the following error when compiling the tokensaleenhanced.sol" at bounding box center [184, 395] width 293 height 17
click at [132, 401] on textarea "getting the following error when compiling the following tokensaleenhanced.sol" at bounding box center [184, 390] width 293 height 28
paste textarea "DeclarationError: Undeclared identifier. --> Four-Ever-Coin/.deps/npm/contracts…"
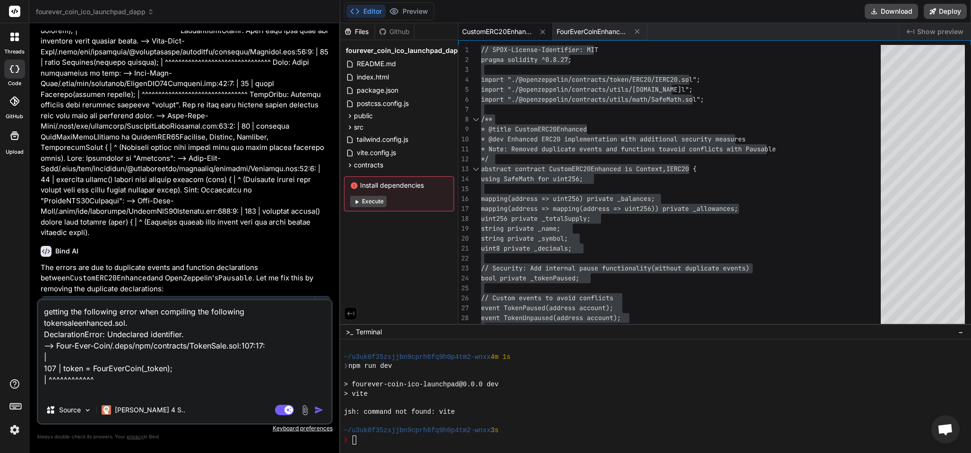
paste textarea "// SPDX-License-Identifier: MIT pragma solidity ^0.8.27; import "./@openzeppeli…"
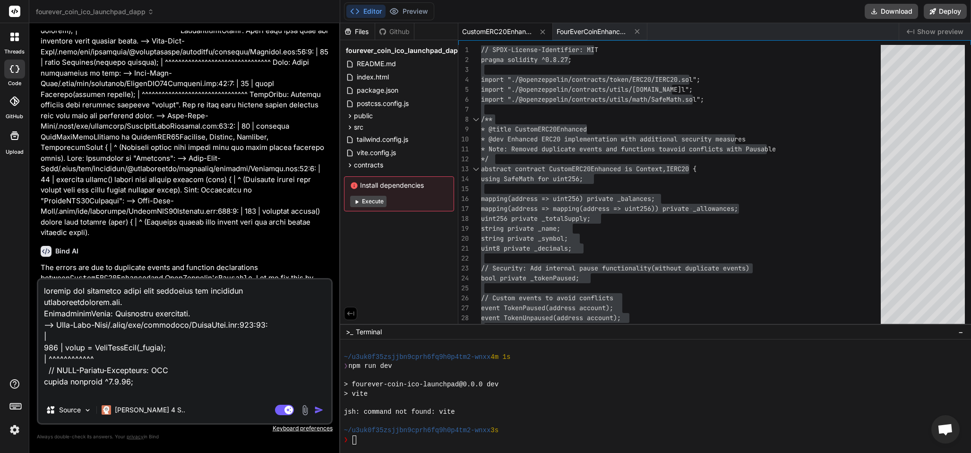
scroll to position [3915, 0]
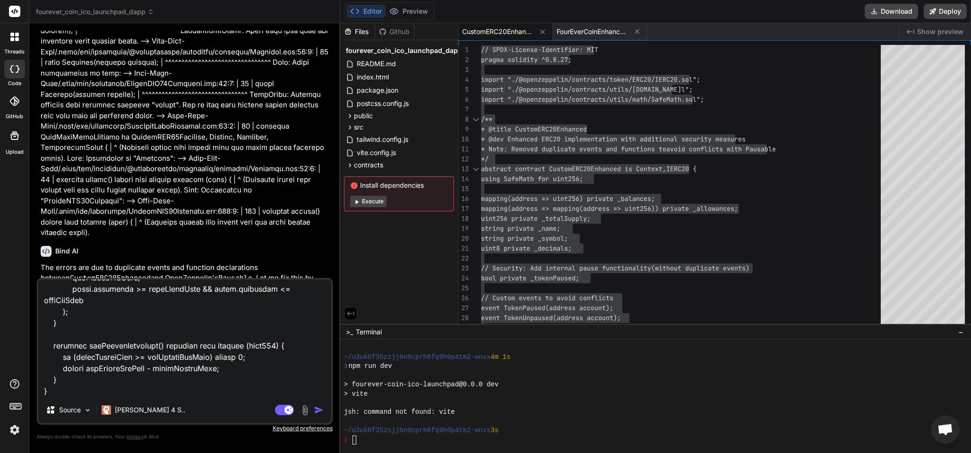
click at [321, 407] on img "button" at bounding box center [318, 409] width 9 height 9
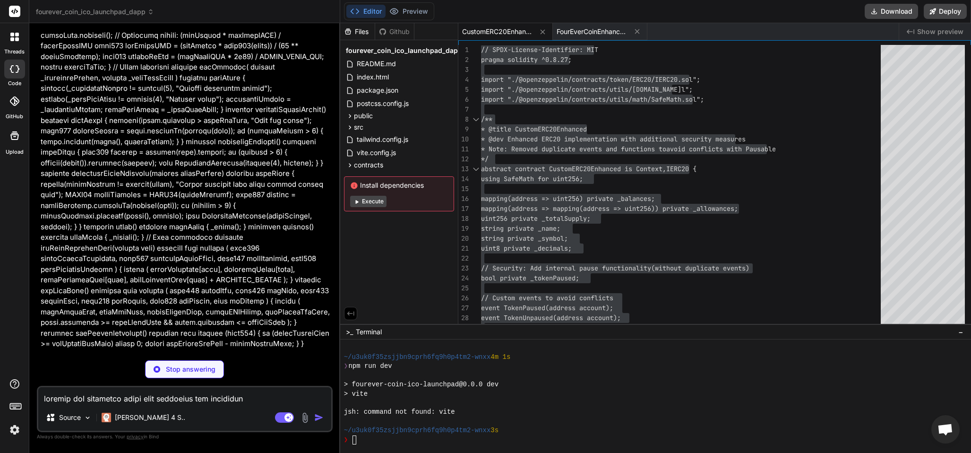
scroll to position [11628, 0]
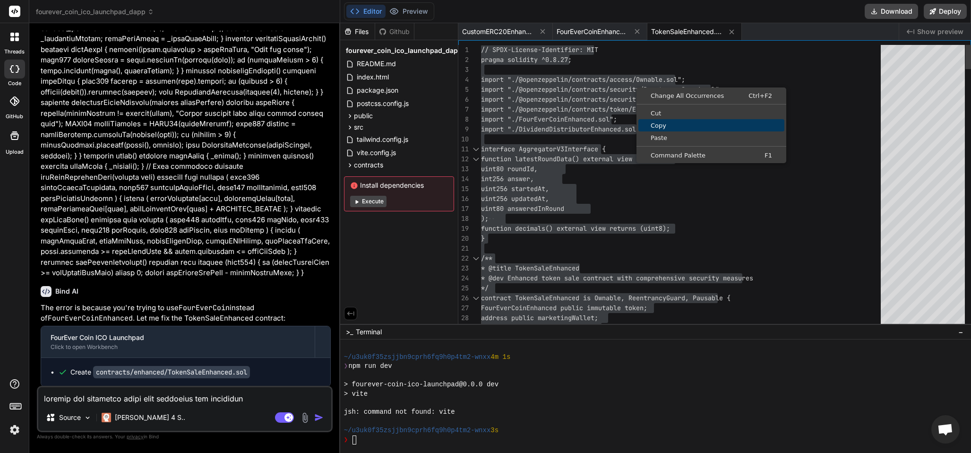
click at [661, 125] on span "Copy" at bounding box center [712, 125] width 146 height 6
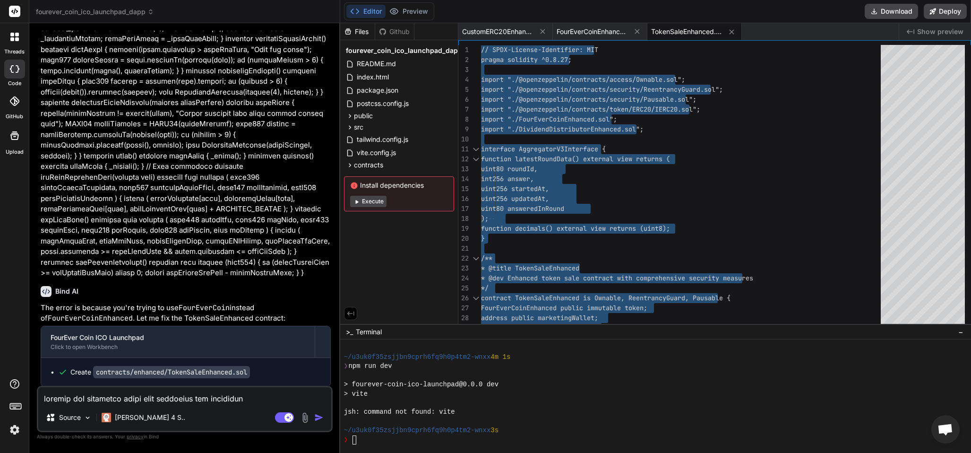
click at [64, 397] on textarea at bounding box center [184, 395] width 293 height 17
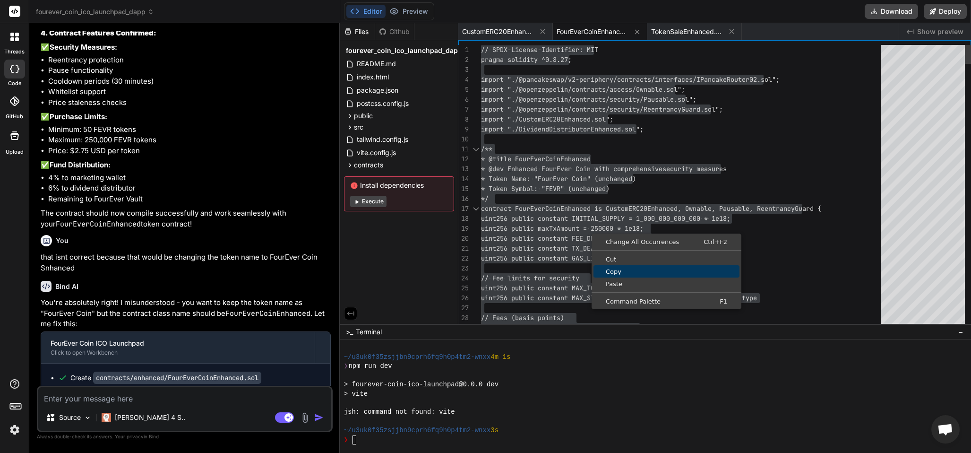
click at [637, 272] on span "Copy" at bounding box center [667, 272] width 146 height 6
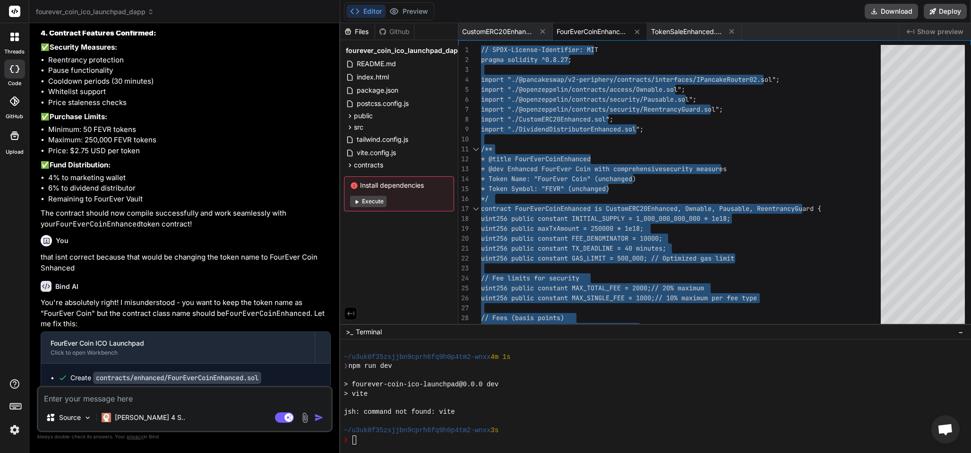
click at [74, 395] on textarea at bounding box center [184, 395] width 293 height 17
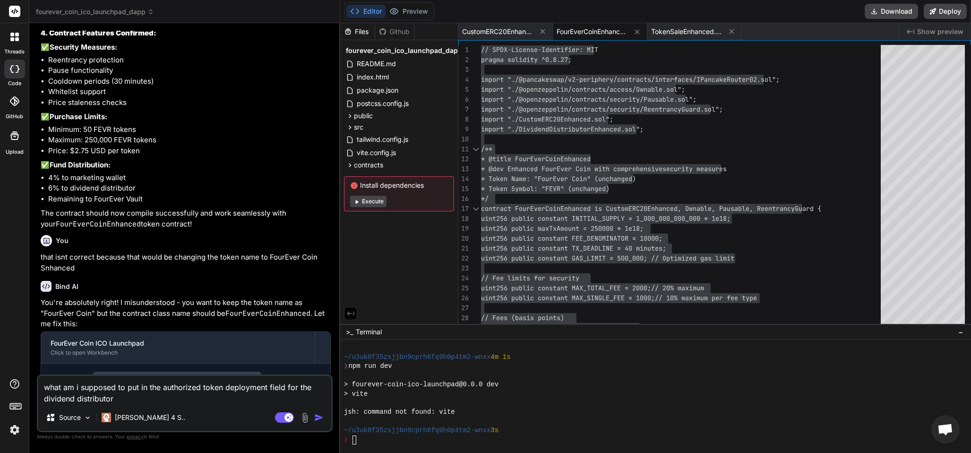
click at [77, 403] on textarea "what am i supposed to put in the authorized token deployment field for the divi…" at bounding box center [184, 390] width 293 height 28
click at [114, 395] on textarea "what am i supposed to put in the authorized token deployment field for the divi…" at bounding box center [184, 390] width 293 height 28
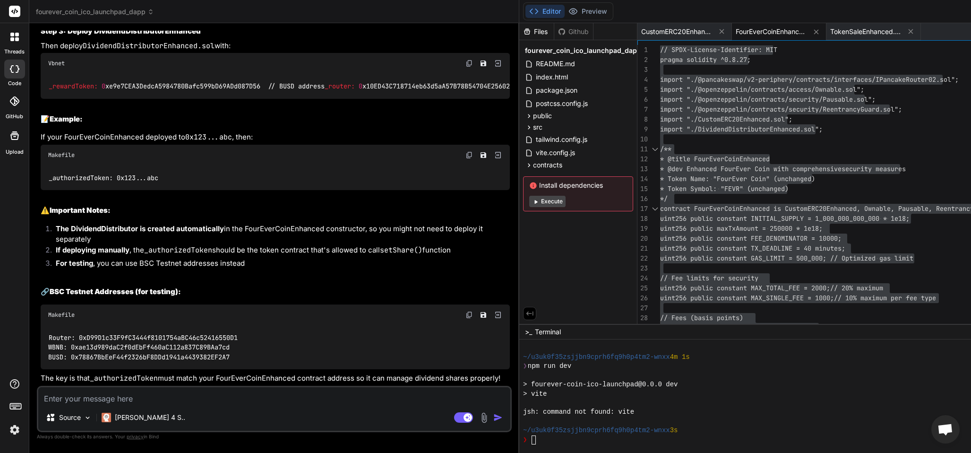
scroll to position [13249, 0]
drag, startPoint x: 71, startPoint y: 345, endPoint x: 246, endPoint y: 359, distance: 175.0
click at [246, 356] on div "Router: 0xD99D1c33F9fC3444f8101754aBC46c52416550D1 WBNB: 0xae13d989daC2f0dEbFf4…" at bounding box center [275, 347] width 469 height 44
copy span "0x78867BbEeF44f2326bF8DDd1941a4439382EF2A7"
